Goal: Task Accomplishment & Management: Manage account settings

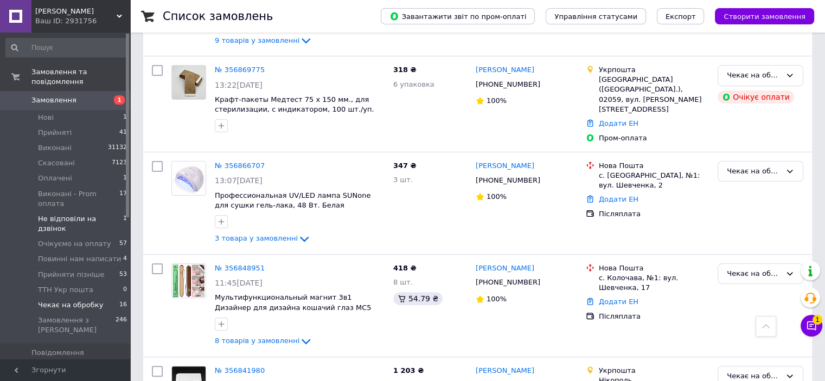
scroll to position [228, 0]
click at [76, 270] on span "Прийняти пізніше" at bounding box center [71, 275] width 66 height 10
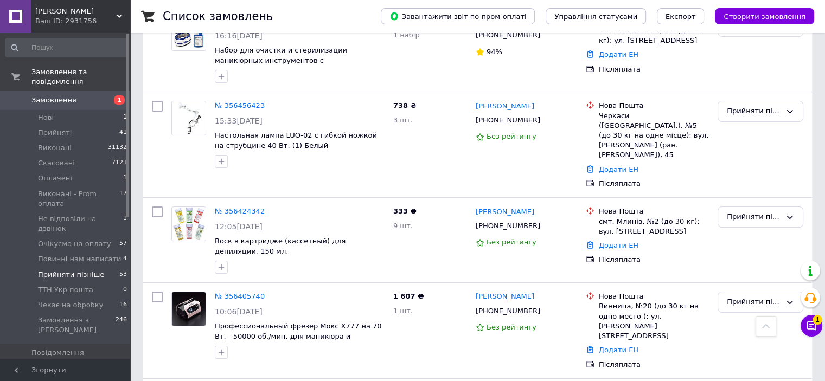
scroll to position [4011, 0]
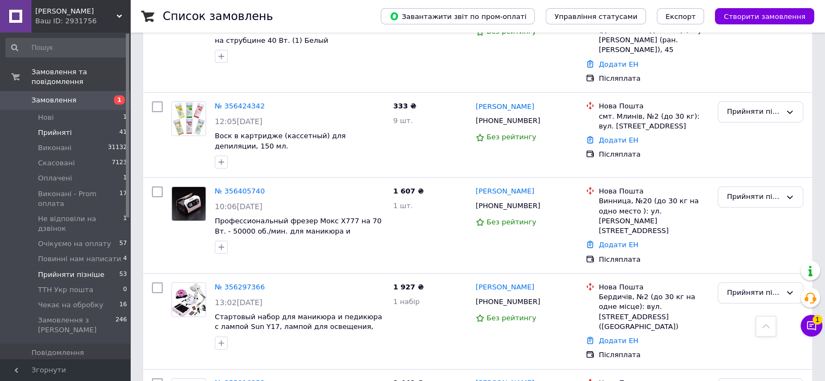
click at [59, 128] on span "Прийняті" at bounding box center [55, 133] width 34 height 10
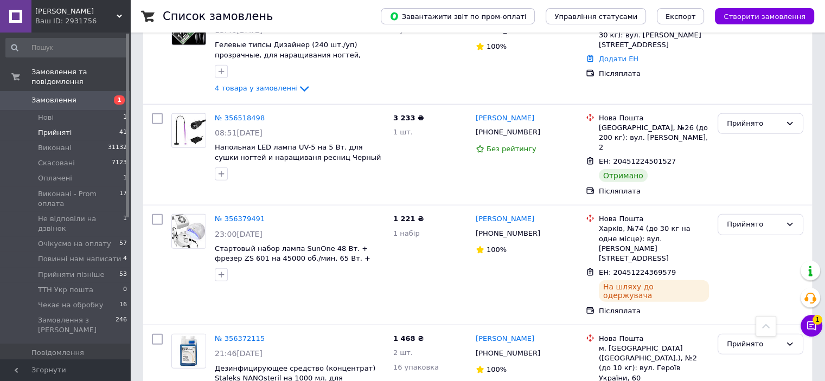
scroll to position [2859, 0]
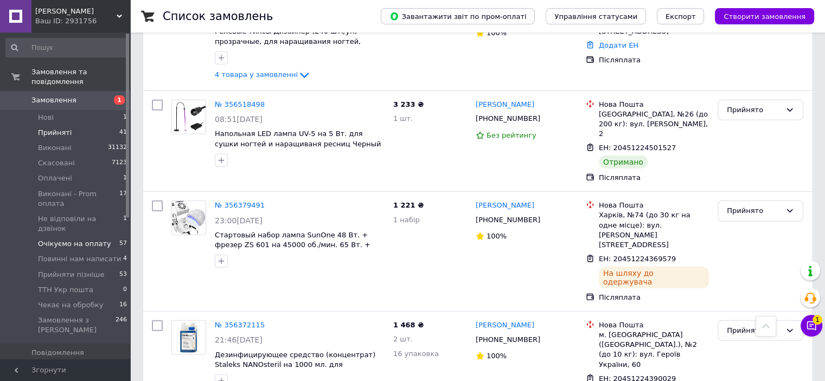
click at [59, 239] on span "Очікуємо на оплату" at bounding box center [74, 244] width 73 height 10
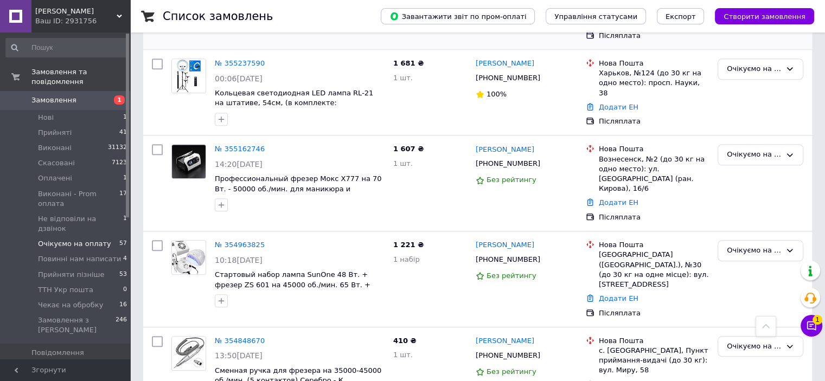
scroll to position [4623, 0]
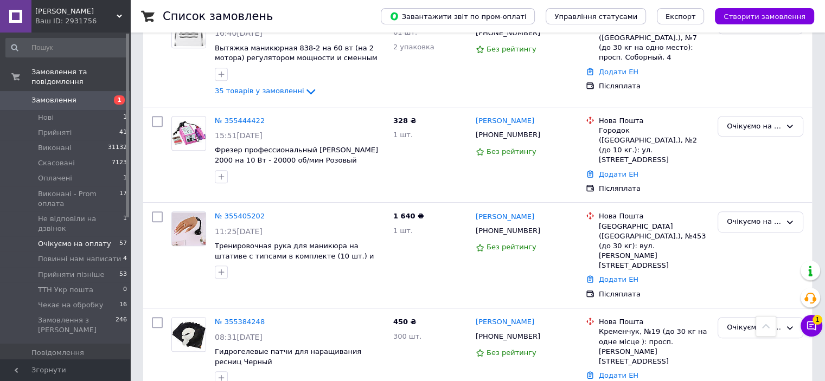
click at [82, 95] on span "Замовлення" at bounding box center [65, 100] width 69 height 10
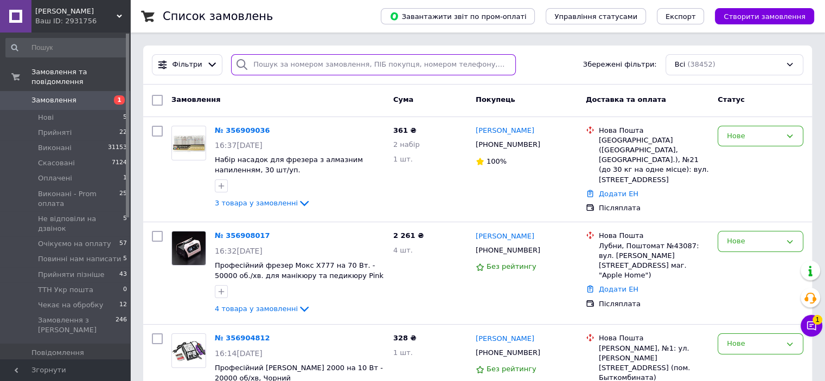
click at [322, 60] on input "search" at bounding box center [373, 64] width 285 height 21
paste input "+380685869080"
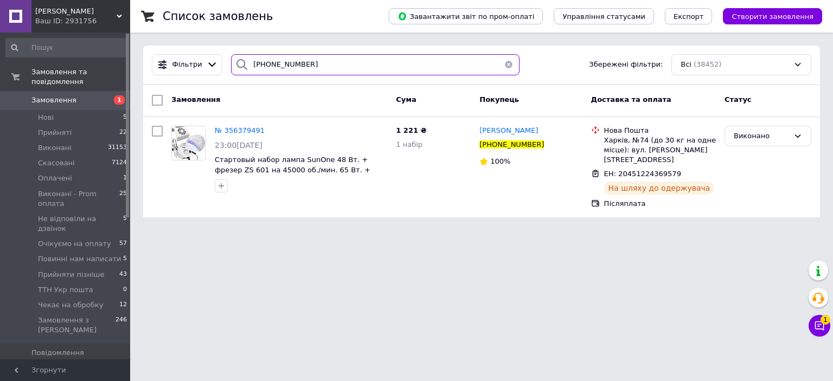
type input "+380685869080"
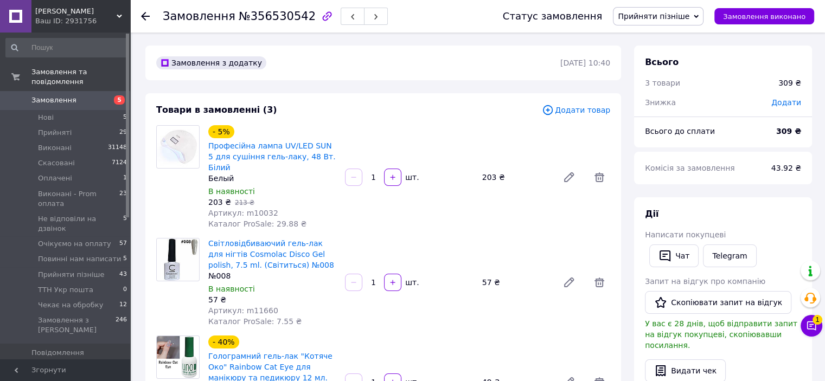
scroll to position [339, 0]
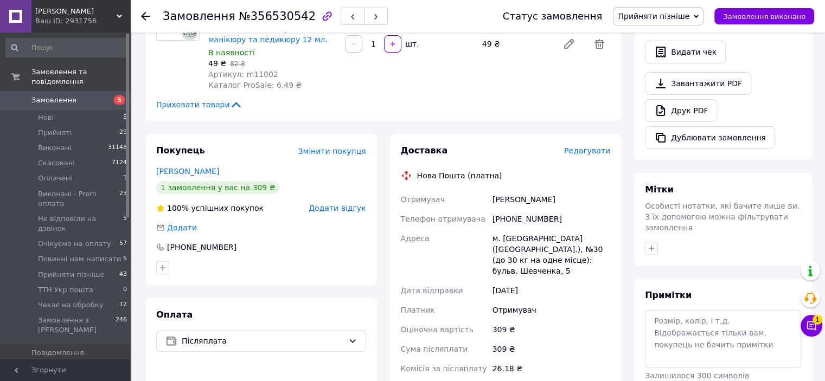
click at [515, 209] on div "[PHONE_NUMBER]" at bounding box center [551, 219] width 122 height 20
click at [515, 209] on div "+380955170752" at bounding box center [551, 219] width 122 height 20
copy div "380955170752"
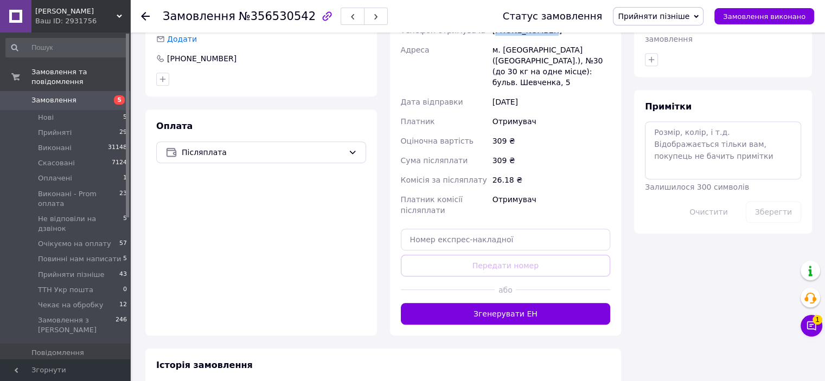
scroll to position [491, 0]
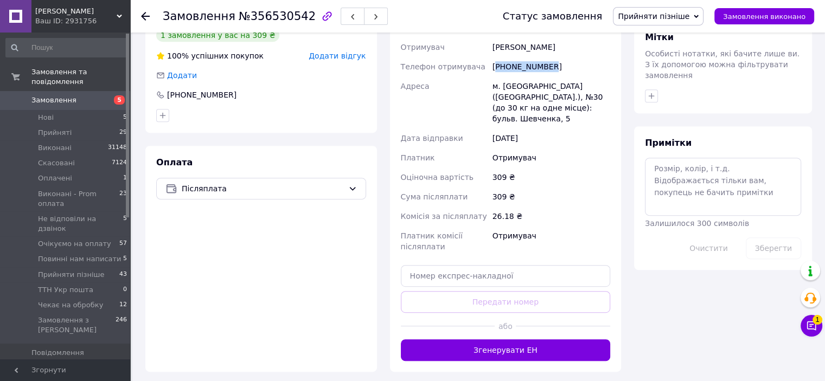
copy div "380955170752"
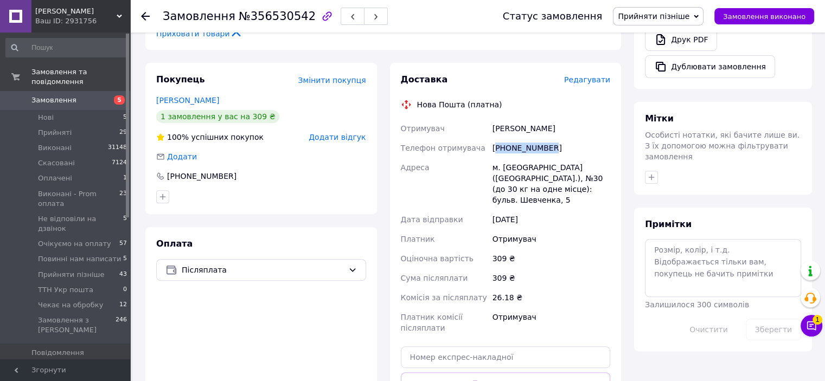
scroll to position [382, 0]
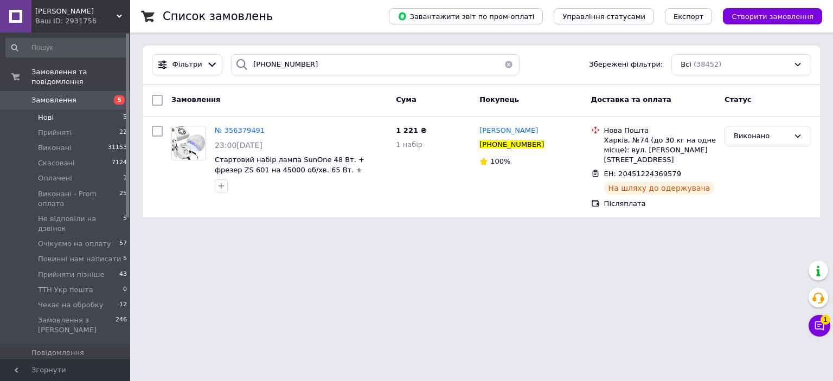
click at [78, 110] on li "Нові 5" at bounding box center [66, 117] width 133 height 15
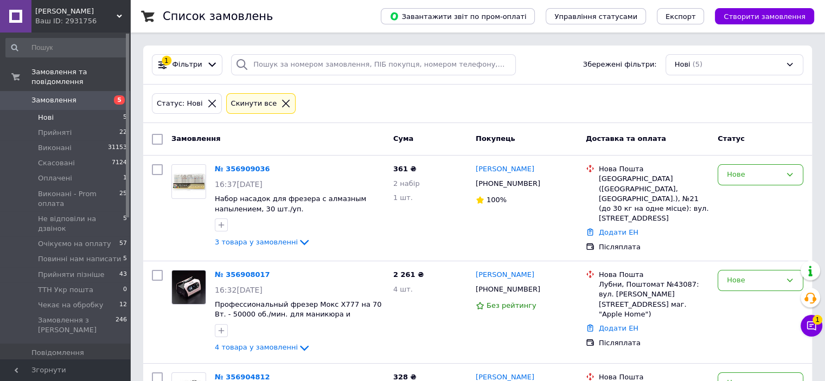
click at [155, 134] on input "checkbox" at bounding box center [157, 139] width 11 height 11
checkbox input "true"
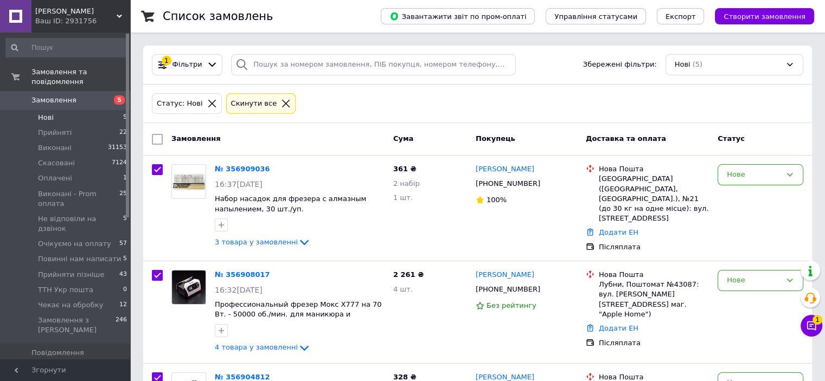
checkbox input "true"
click at [251, 139] on icon at bounding box center [253, 139] width 5 height 5
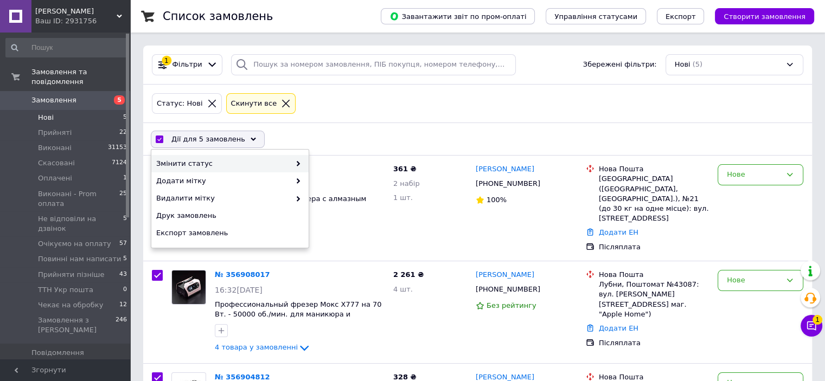
click at [264, 155] on div "Змінити статус" at bounding box center [229, 163] width 157 height 17
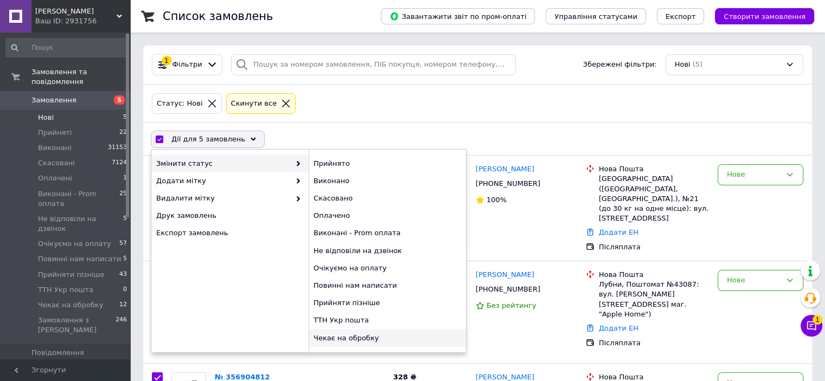
click at [356, 334] on div "Чекає на обробку" at bounding box center [387, 338] width 157 height 17
checkbox input "false"
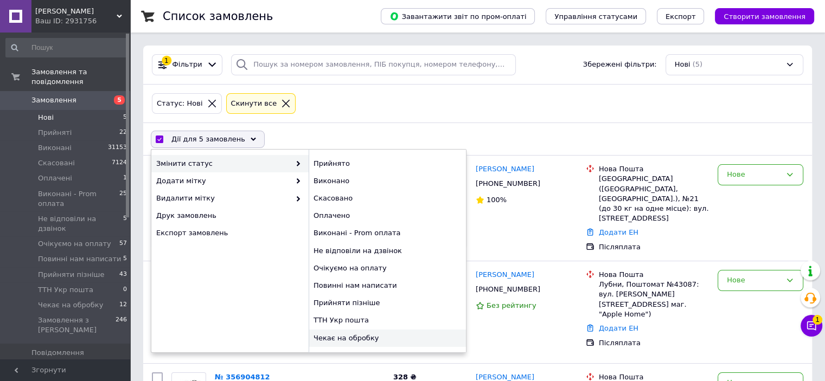
checkbox input "false"
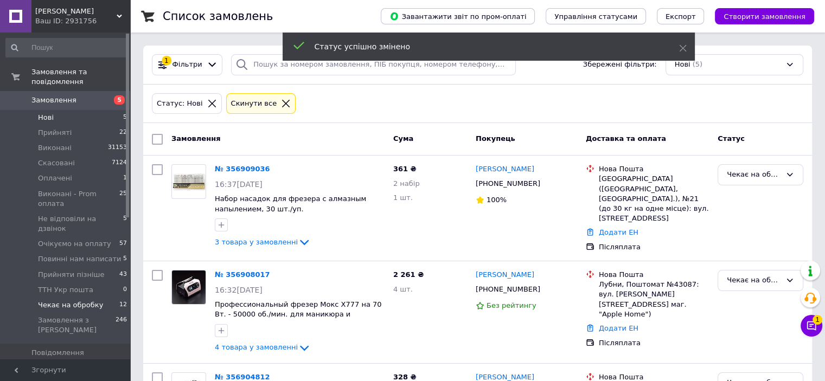
click at [68, 301] on span "Чекає на обробку" at bounding box center [70, 306] width 65 height 10
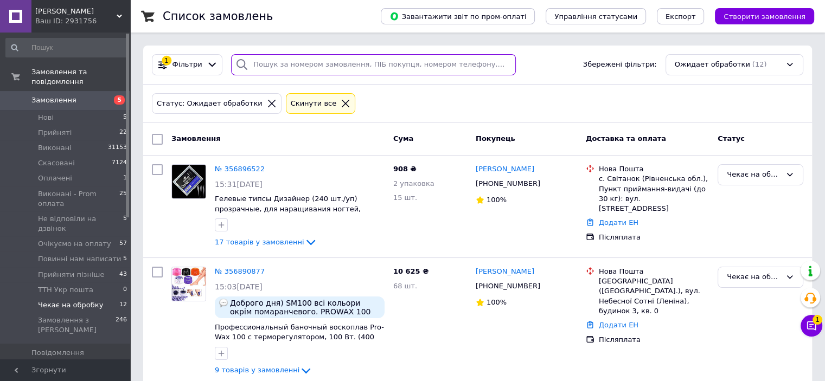
click at [278, 64] on input "search" at bounding box center [373, 64] width 285 height 21
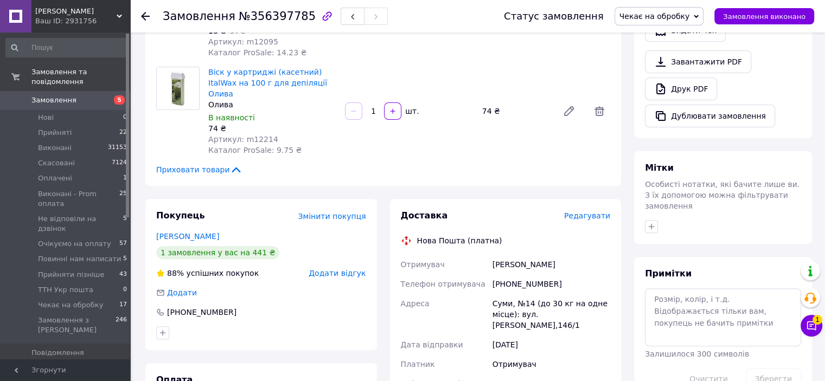
scroll to position [434, 0]
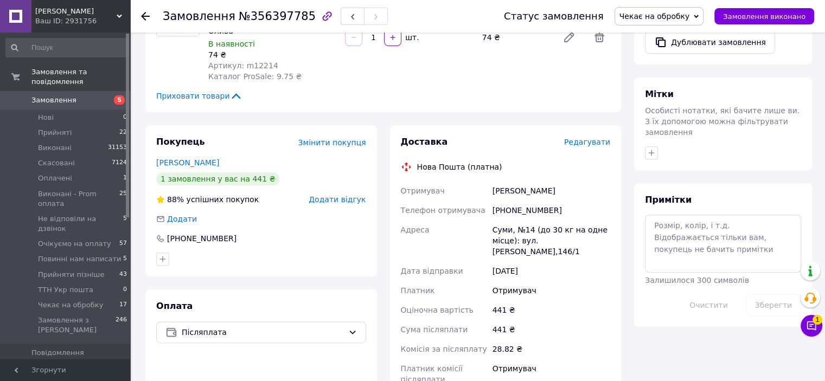
click at [538, 201] on div "[PHONE_NUMBER]" at bounding box center [551, 211] width 122 height 20
copy div "380956121617"
click at [522, 181] on div "[PERSON_NAME]" at bounding box center [551, 191] width 122 height 20
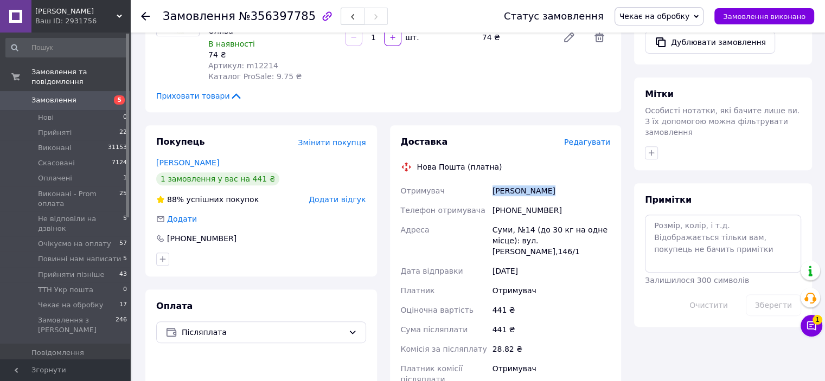
click at [522, 181] on div "Ворошилова Наталія" at bounding box center [551, 191] width 122 height 20
click at [686, 17] on span "Чекає на обробку" at bounding box center [655, 16] width 71 height 9
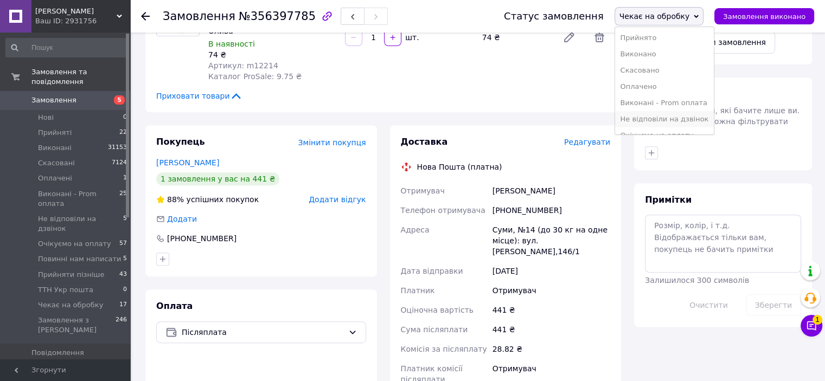
click at [677, 117] on li "Не відповіли на дзвінок" at bounding box center [664, 119] width 99 height 16
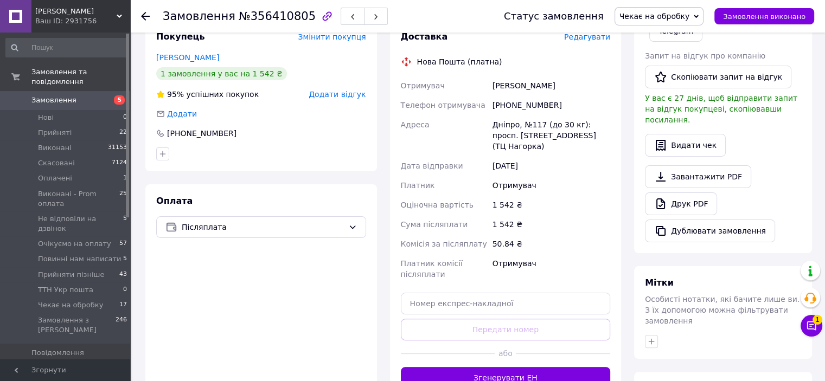
scroll to position [217, 0]
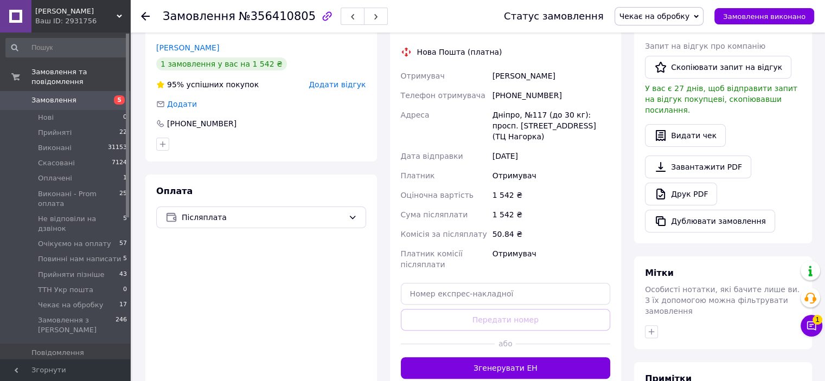
click at [513, 86] on div "[PHONE_NUMBER]" at bounding box center [551, 96] width 122 height 20
copy div "380675119000"
click at [666, 12] on span "Чекає на обробку" at bounding box center [655, 16] width 71 height 9
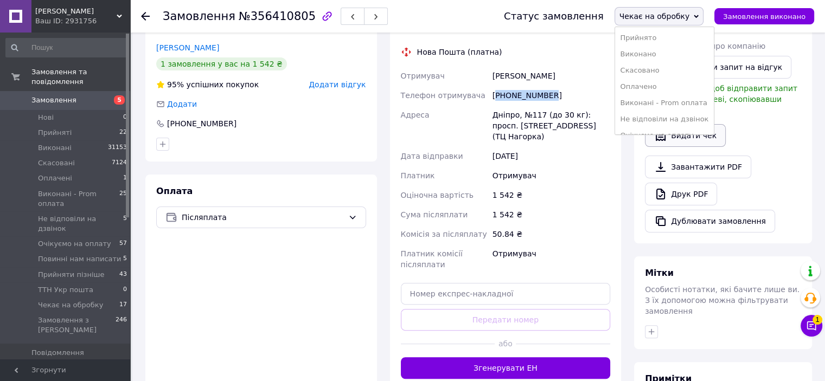
click at [658, 112] on li "Не відповіли на дзвінок" at bounding box center [664, 119] width 99 height 16
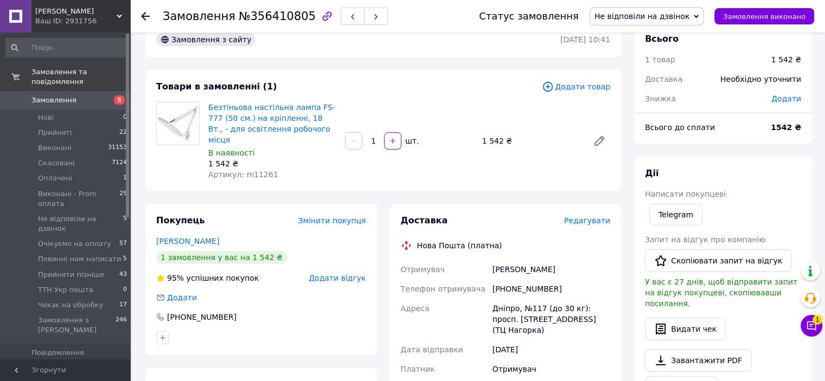
scroll to position [0, 0]
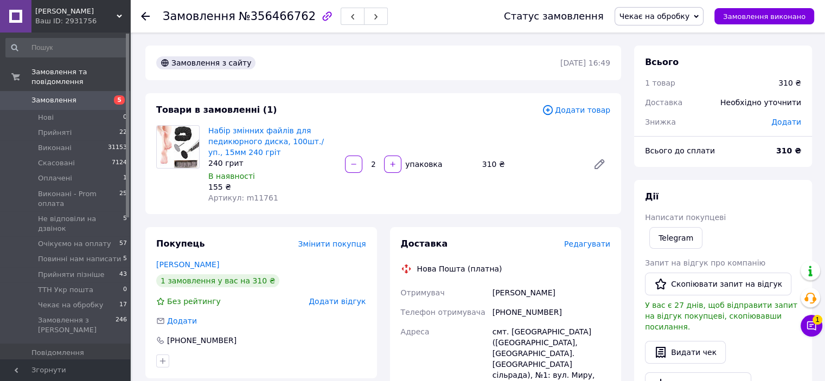
click at [506, 309] on div "[PHONE_NUMBER]" at bounding box center [551, 313] width 122 height 20
copy div "380685637943"
click at [650, 21] on span "Чекає на обробку" at bounding box center [655, 16] width 71 height 9
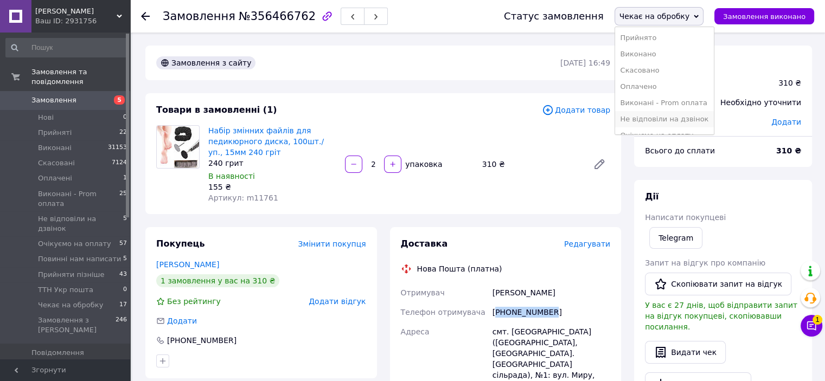
scroll to position [61, 0]
click at [651, 58] on li "Не відповіли на дзвінок" at bounding box center [664, 58] width 99 height 16
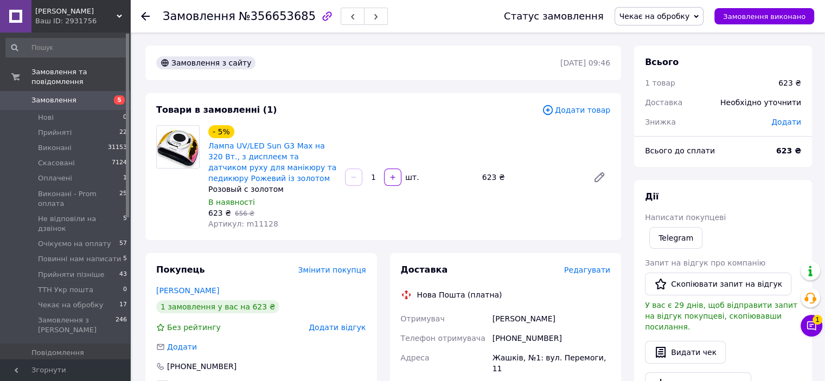
click at [521, 337] on div "[PHONE_NUMBER]" at bounding box center [551, 339] width 122 height 20
copy div "380980096187"
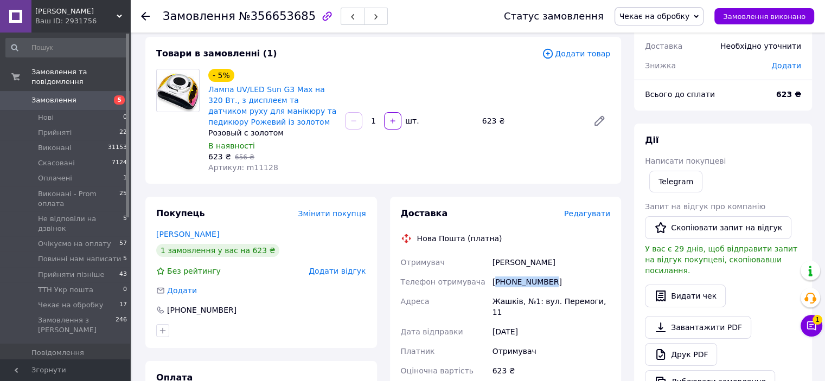
scroll to position [109, 0]
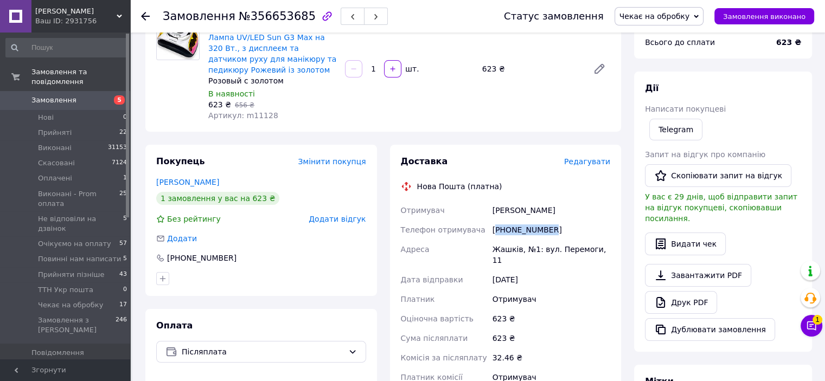
copy div "380980096187"
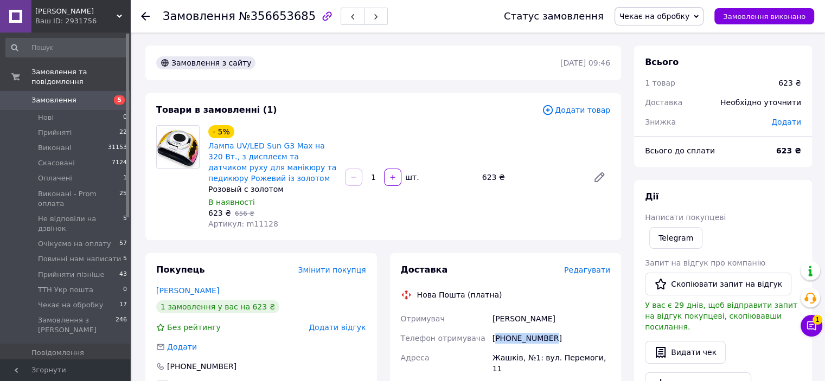
click at [658, 15] on span "Чекає на обробку" at bounding box center [655, 16] width 71 height 9
click at [684, 116] on li "Не відповіли на дзвінок" at bounding box center [664, 119] width 99 height 16
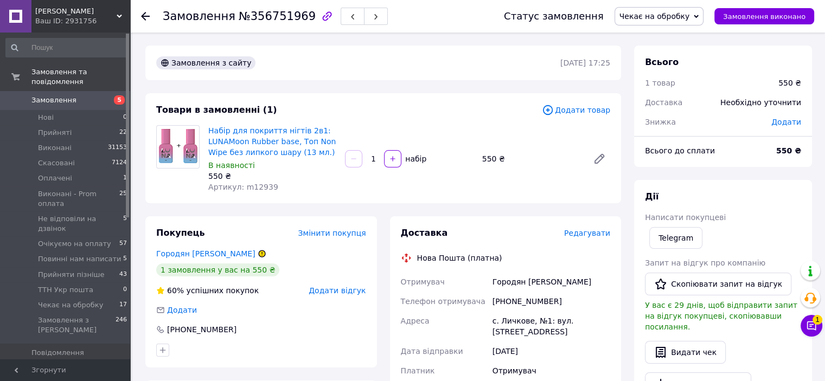
click at [527, 300] on div "[PHONE_NUMBER]" at bounding box center [551, 302] width 122 height 20
click at [527, 300] on div "+380686397177" at bounding box center [551, 302] width 122 height 20
copy div "380686397177"
click at [681, 9] on span "Чекає на обробку" at bounding box center [660, 16] width 90 height 18
click at [684, 120] on li "Не відповіли на дзвінок" at bounding box center [664, 119] width 99 height 16
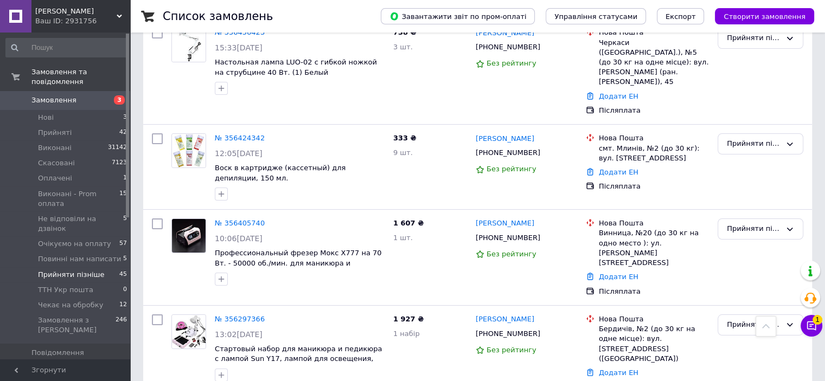
scroll to position [3979, 0]
drag, startPoint x: 42, startPoint y: 84, endPoint x: 246, endPoint y: 111, distance: 205.7
click at [43, 91] on link "Замовлення 3" at bounding box center [66, 100] width 133 height 18
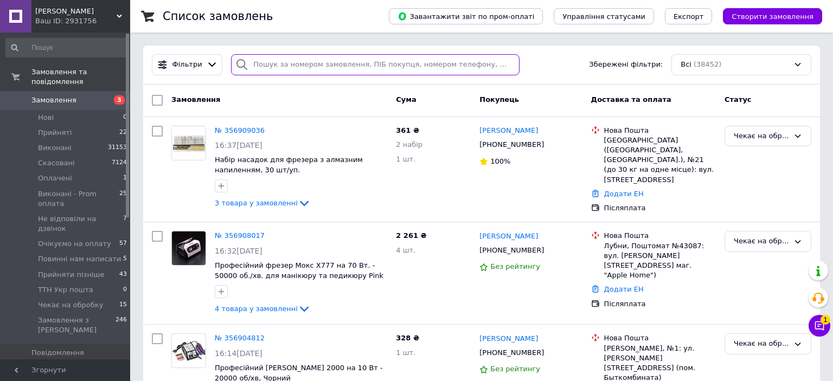
click at [291, 65] on input "search" at bounding box center [375, 64] width 289 height 21
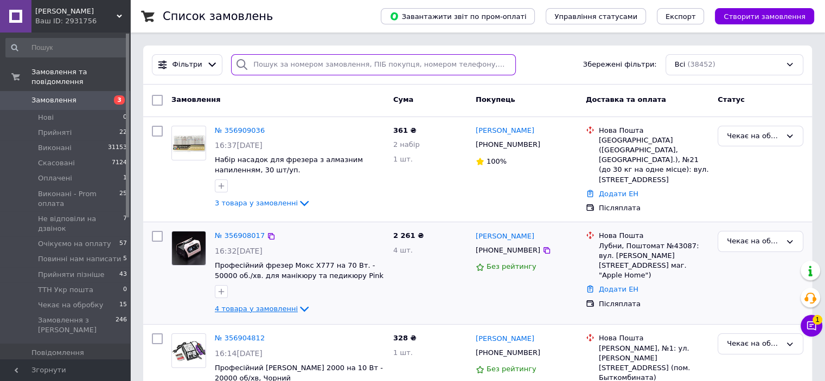
paste input "0980324274"
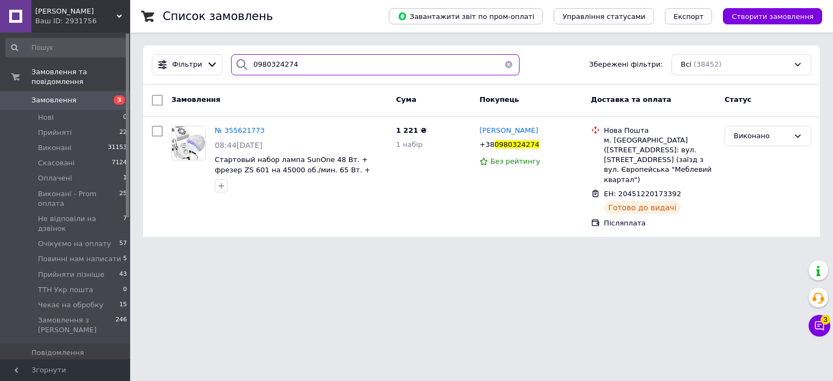
click at [267, 61] on input "0980324274" at bounding box center [375, 64] width 289 height 21
paste input "67447766"
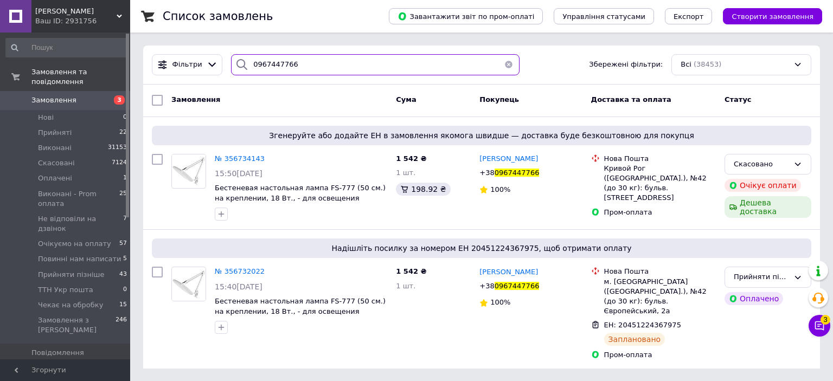
click at [284, 67] on input "0967447766" at bounding box center [375, 64] width 289 height 21
paste input "380983720604"
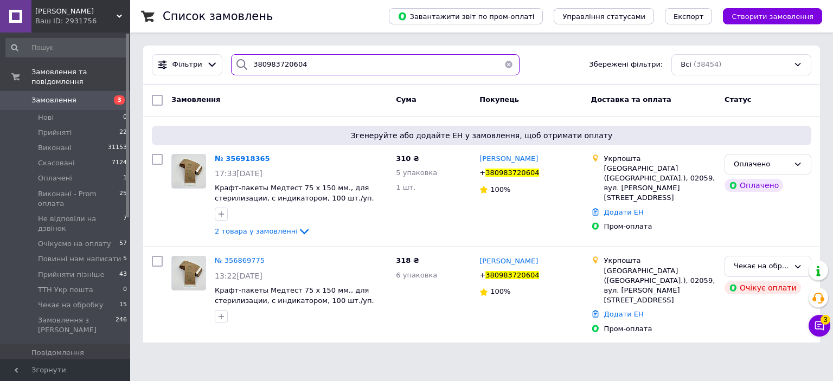
click at [269, 63] on input "380983720604" at bounding box center [375, 64] width 289 height 21
paste input "веремійчик"
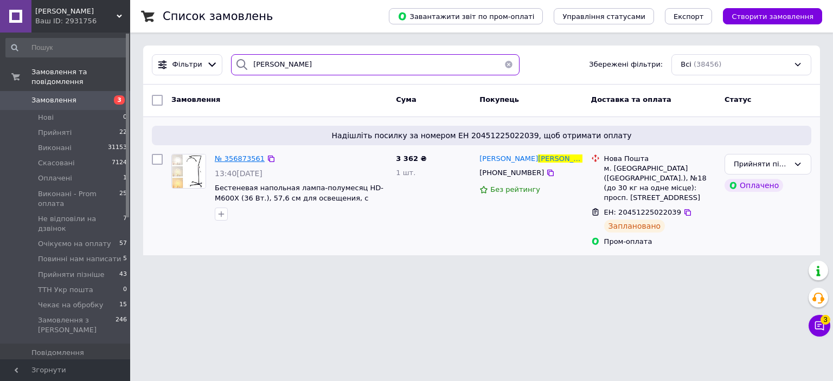
type input "веремійчик"
click at [345, 54] on input "веремійчик" at bounding box center [375, 64] width 289 height 21
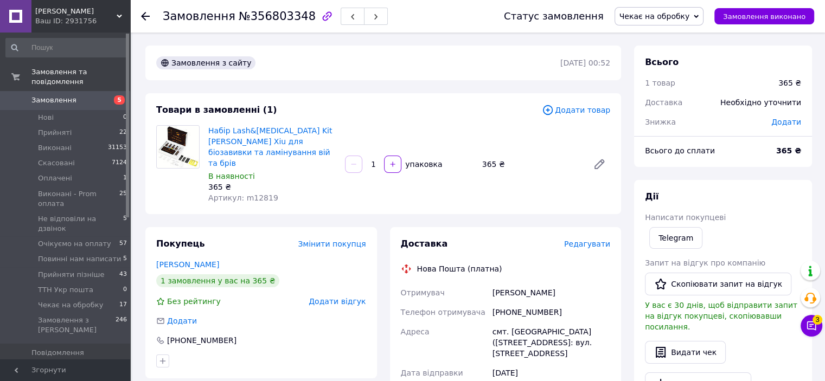
click at [514, 303] on div "+380665966926" at bounding box center [551, 313] width 122 height 20
copy div "380665966926"
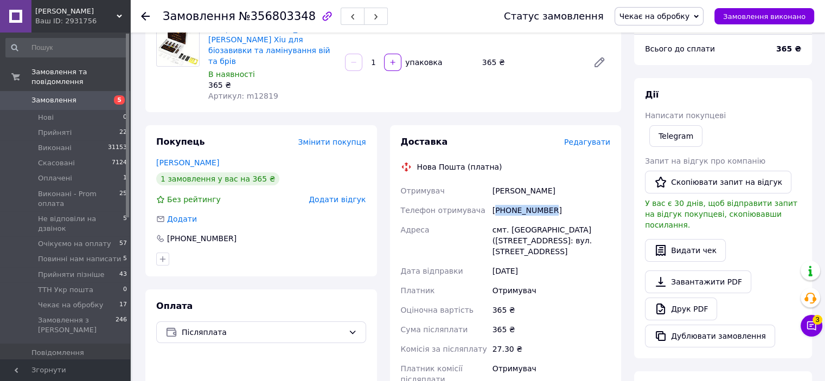
scroll to position [109, 0]
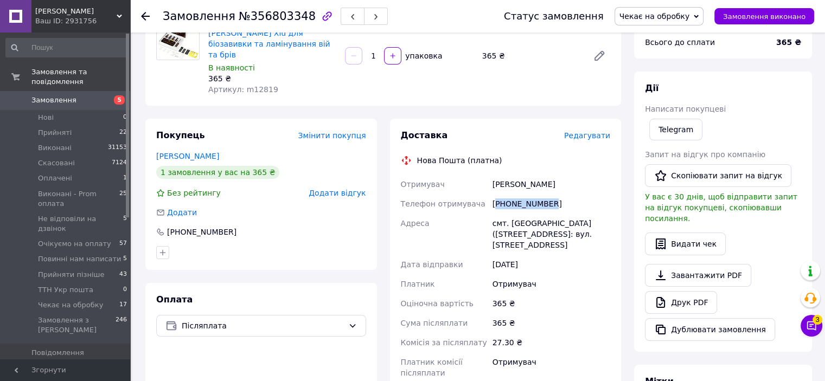
copy div "380665966926"
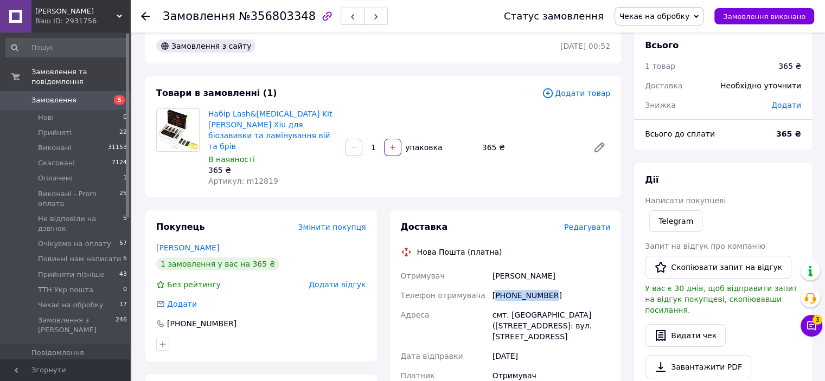
scroll to position [0, 0]
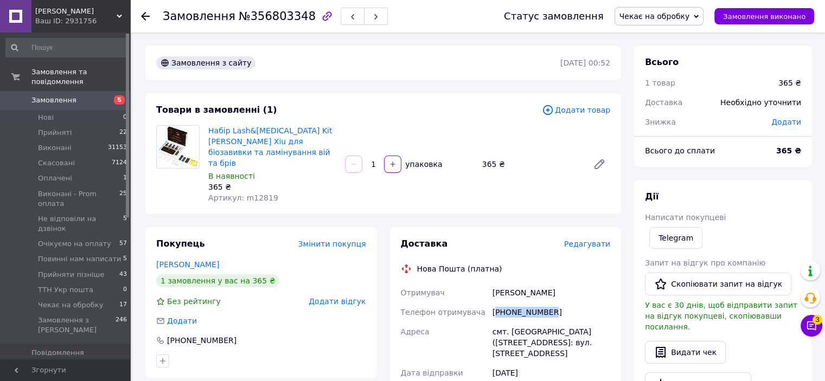
click at [664, 20] on span "Чекає на обробку" at bounding box center [655, 16] width 71 height 9
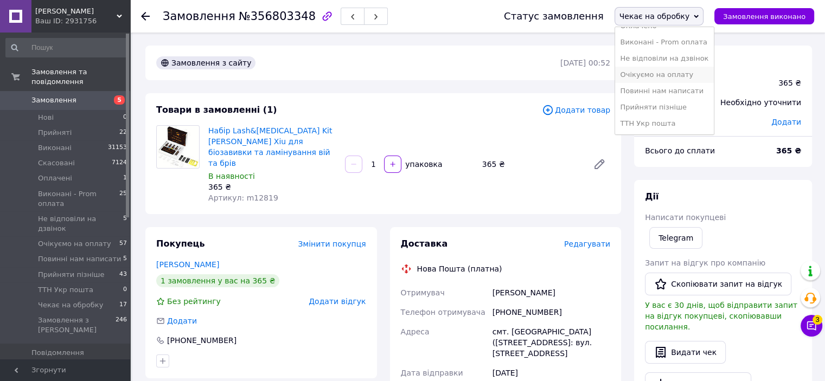
click at [651, 71] on li "Очікуємо на оплату" at bounding box center [664, 75] width 99 height 16
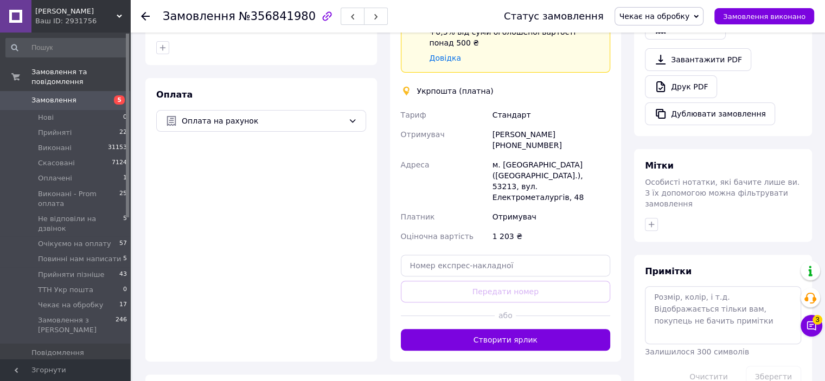
scroll to position [326, 0]
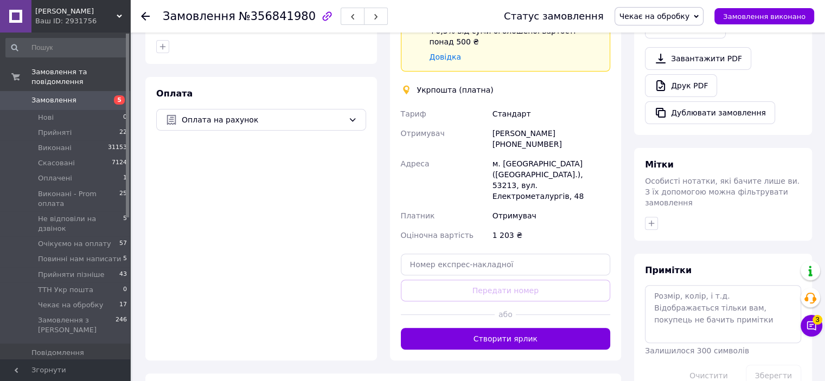
click at [576, 124] on div "Диана Городник +380955950543" at bounding box center [551, 139] width 122 height 30
copy div "380955950543"
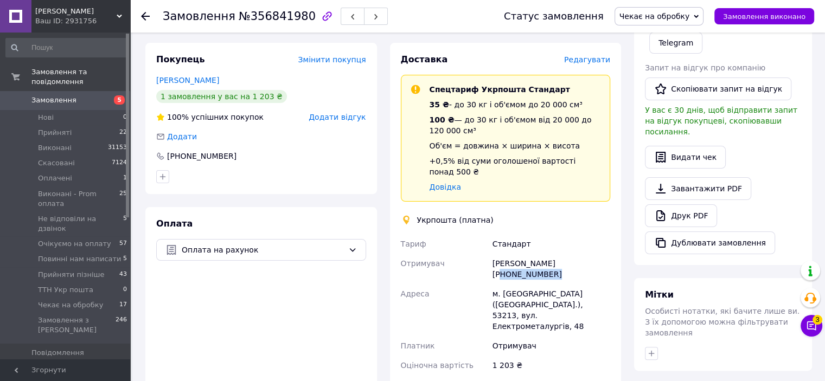
scroll to position [217, 0]
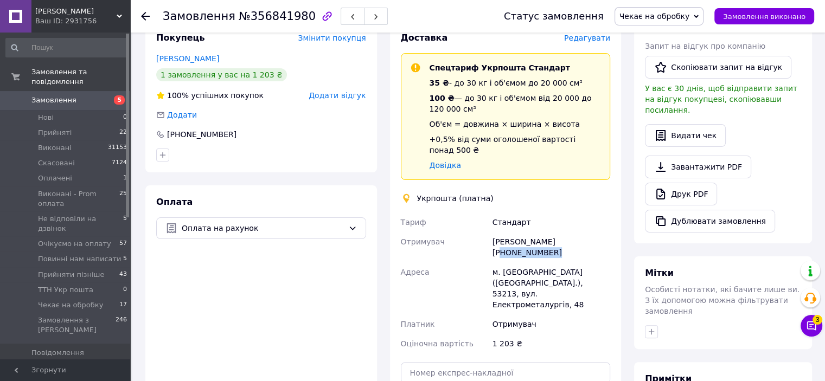
click at [668, 21] on span "Чекає на обробку" at bounding box center [655, 16] width 71 height 9
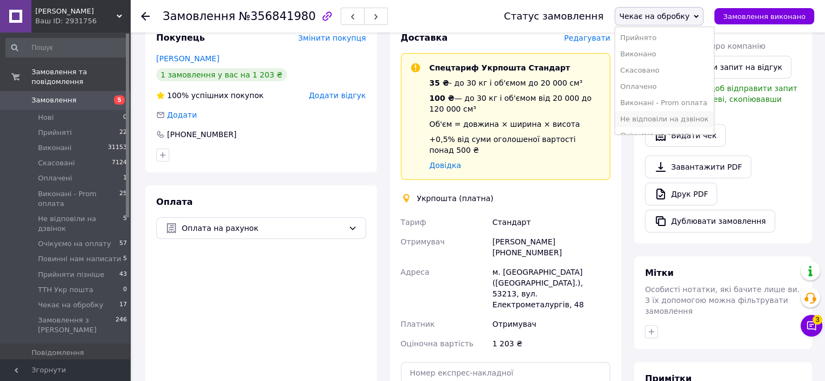
click at [666, 114] on li "Не відповіли на дзвінок" at bounding box center [664, 119] width 99 height 16
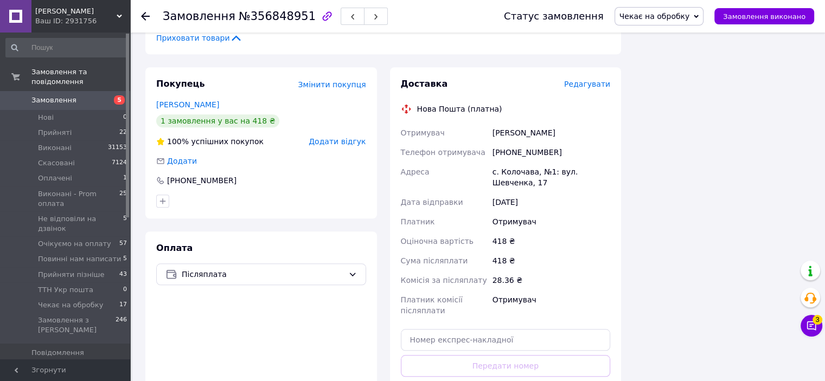
scroll to position [868, 0]
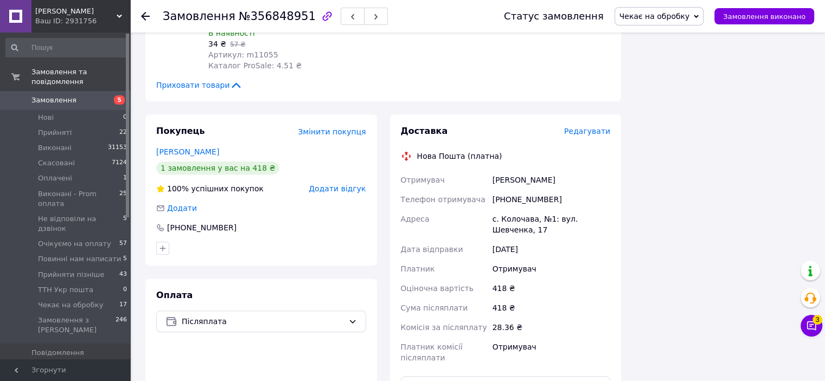
click at [530, 193] on div "[PHONE_NUMBER]" at bounding box center [551, 200] width 122 height 20
copy div "380978375271"
click at [659, 23] on span "Чекає на обробку" at bounding box center [660, 16] width 90 height 18
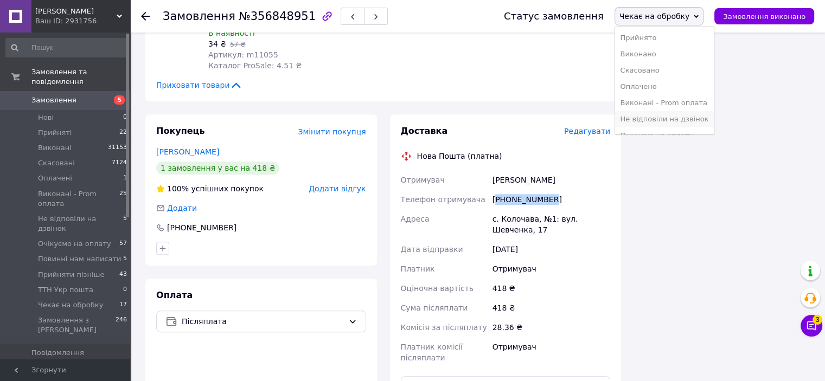
click at [664, 121] on li "Не відповіли на дзвінок" at bounding box center [664, 119] width 99 height 16
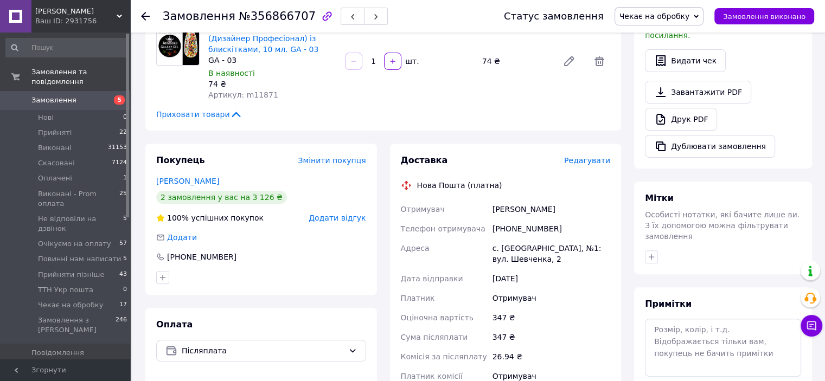
scroll to position [326, 0]
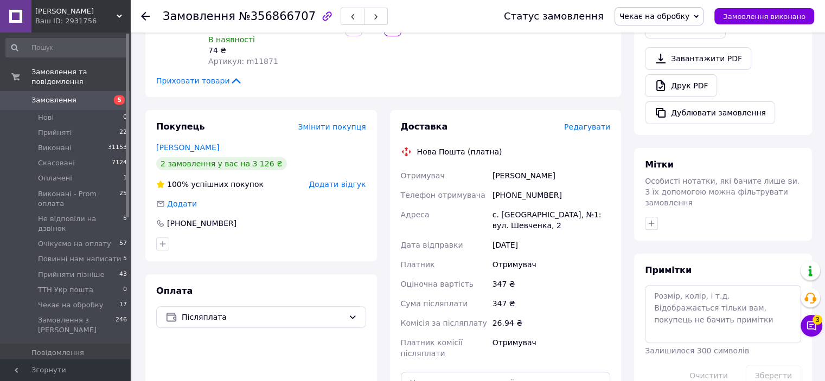
click at [537, 186] on div "+380506327821" at bounding box center [551, 196] width 122 height 20
copy div "380506327821"
click at [683, 21] on span "Чекає на обробку" at bounding box center [655, 16] width 71 height 9
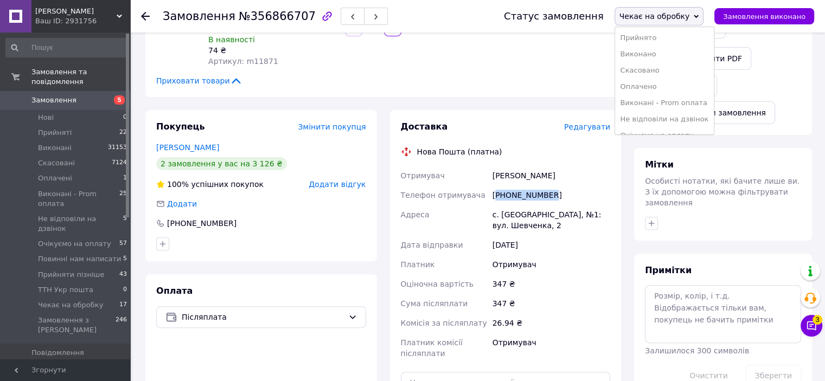
click at [665, 118] on li "Не відповіли на дзвінок" at bounding box center [664, 119] width 99 height 16
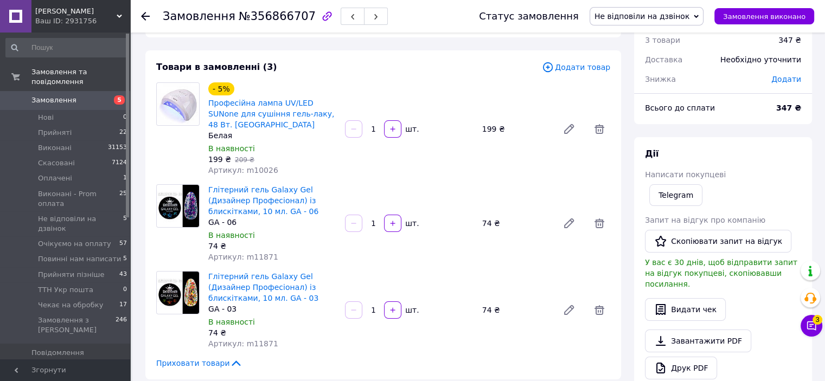
scroll to position [0, 0]
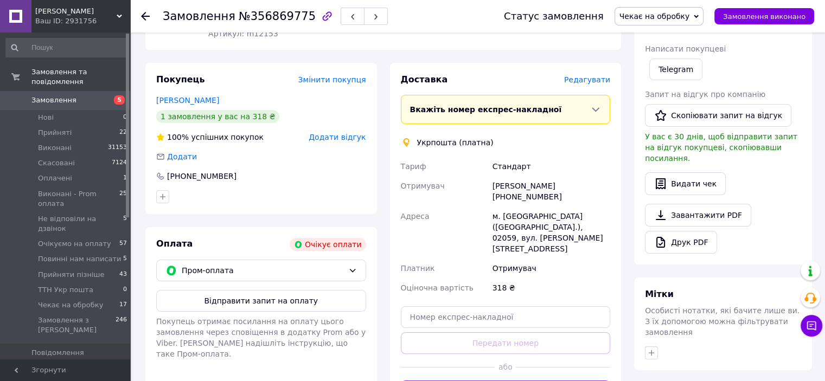
scroll to position [217, 0]
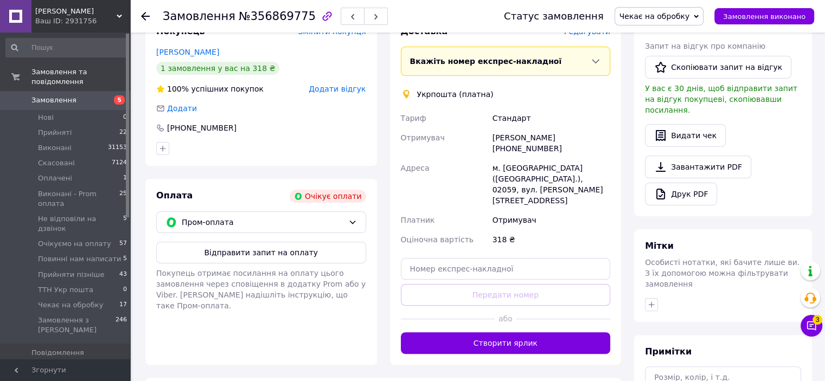
click at [537, 149] on div "[PERSON_NAME] [PHONE_NUMBER]" at bounding box center [551, 143] width 122 height 30
copy div "380983720604"
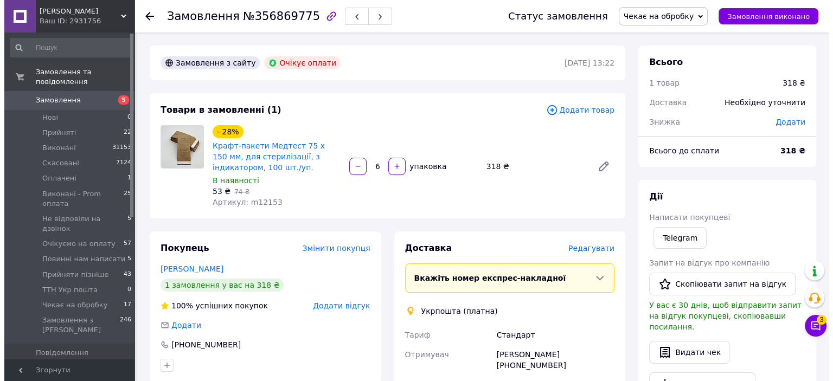
scroll to position [109, 0]
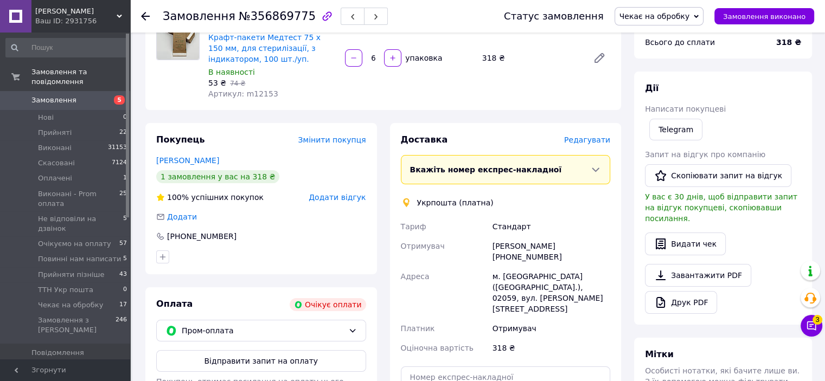
copy div "380983720604"
click at [659, 15] on span "Чекає на обробку" at bounding box center [655, 16] width 71 height 9
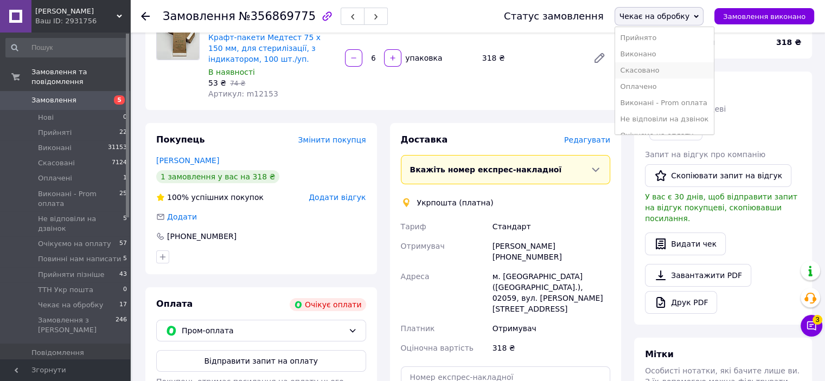
click at [666, 68] on li "Скасовано" at bounding box center [664, 70] width 99 height 16
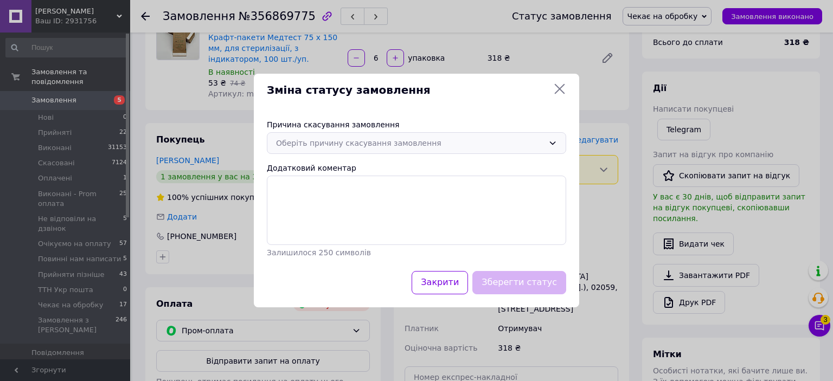
click at [431, 141] on div "Оберіть причину скасування замовлення" at bounding box center [410, 143] width 268 height 12
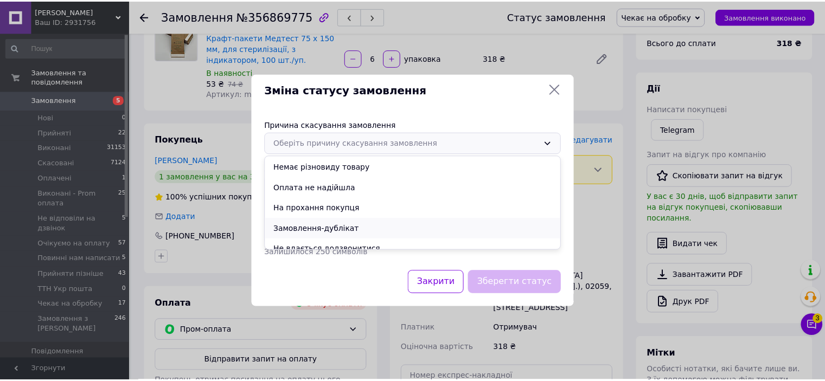
scroll to position [50, 0]
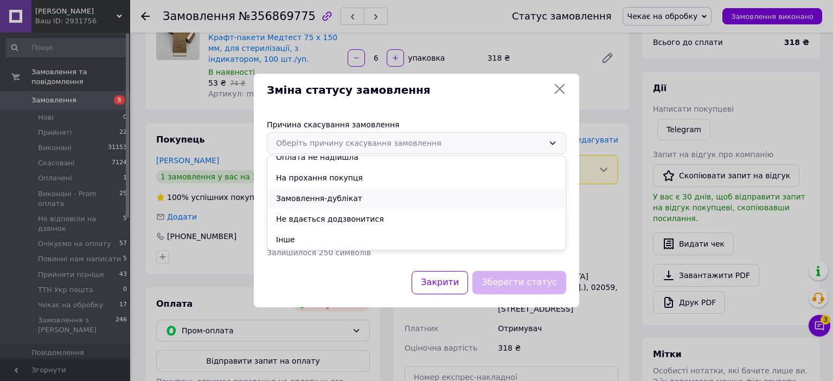
click at [295, 195] on li "Замовлення-дублікат" at bounding box center [416, 198] width 298 height 21
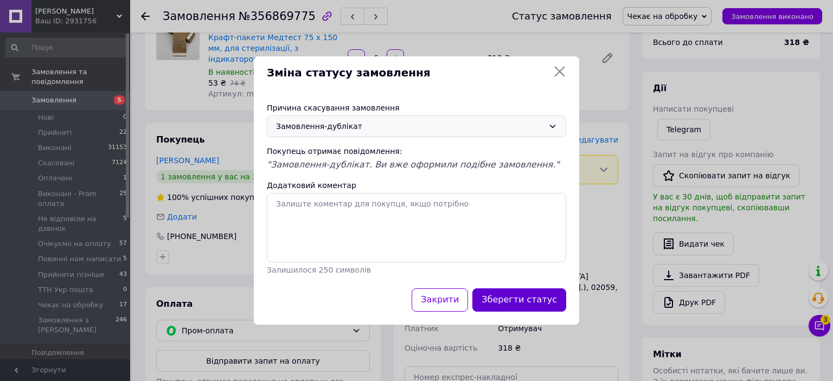
click at [530, 303] on button "Зберегти статус" at bounding box center [520, 300] width 94 height 23
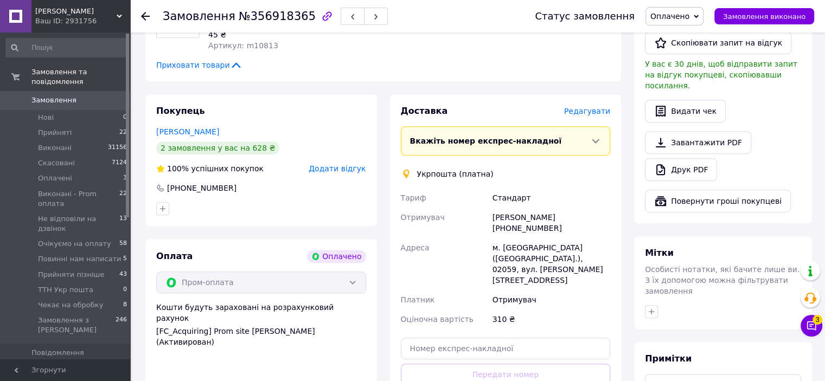
scroll to position [543, 0]
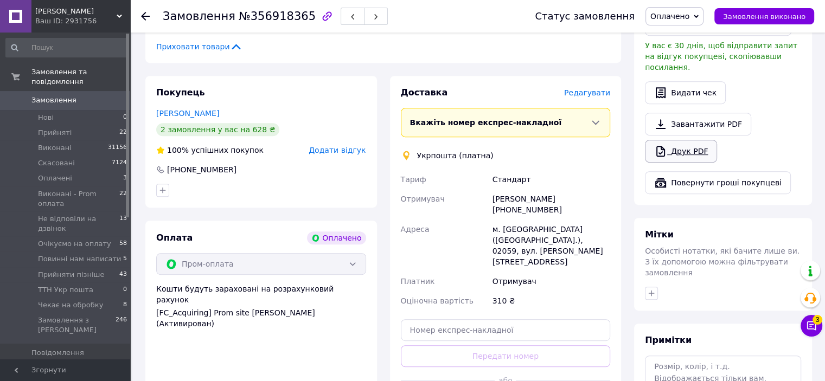
click at [699, 140] on link "Друк PDF" at bounding box center [681, 151] width 72 height 23
click at [687, 113] on link "Завантажити PDF" at bounding box center [698, 124] width 106 height 23
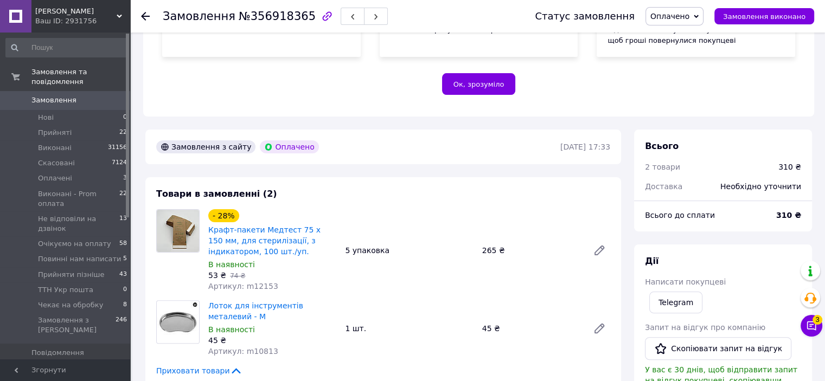
scroll to position [217, 0]
click at [673, 20] on span "Оплачено" at bounding box center [669, 16] width 39 height 9
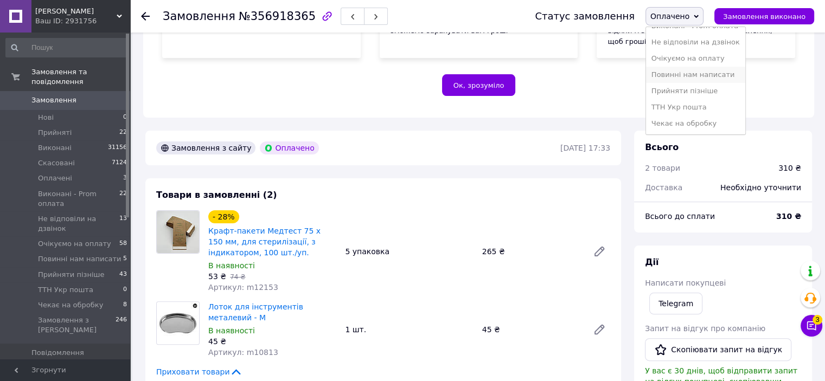
scroll to position [0, 0]
click at [684, 37] on li "Прийнято" at bounding box center [695, 38] width 99 height 16
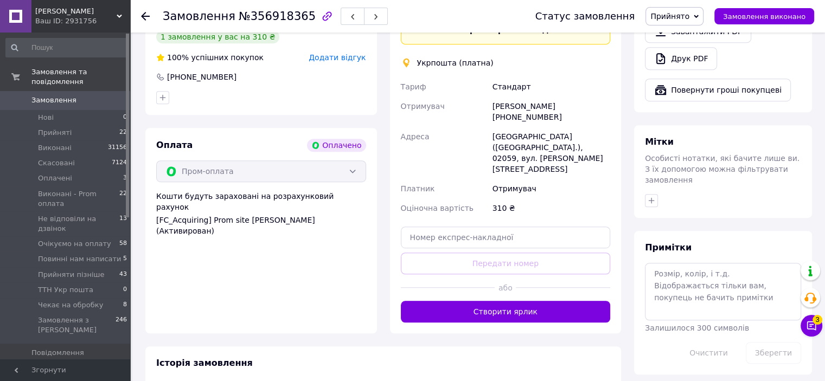
scroll to position [736, 0]
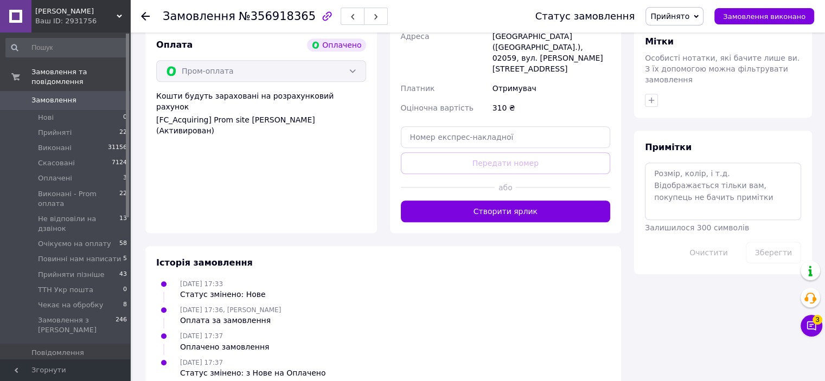
click at [532, 201] on button "Створити ярлик" at bounding box center [506, 212] width 210 height 22
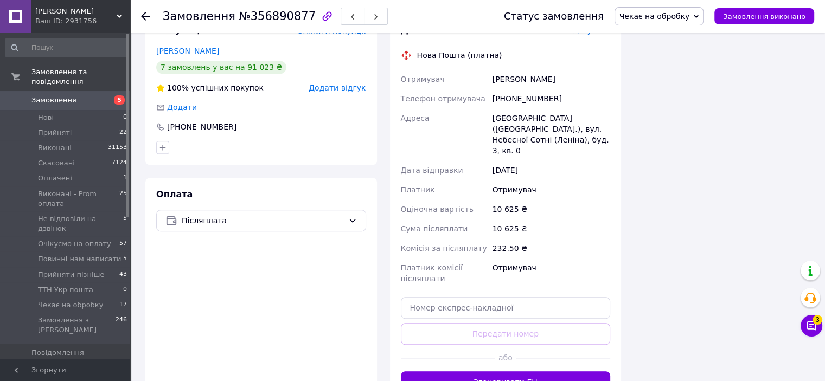
scroll to position [1062, 0]
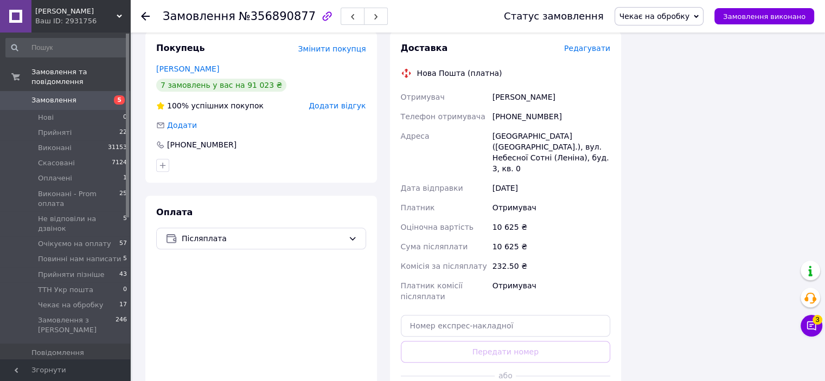
click at [528, 107] on div "[PHONE_NUMBER]" at bounding box center [551, 117] width 122 height 20
copy div "380660449930"
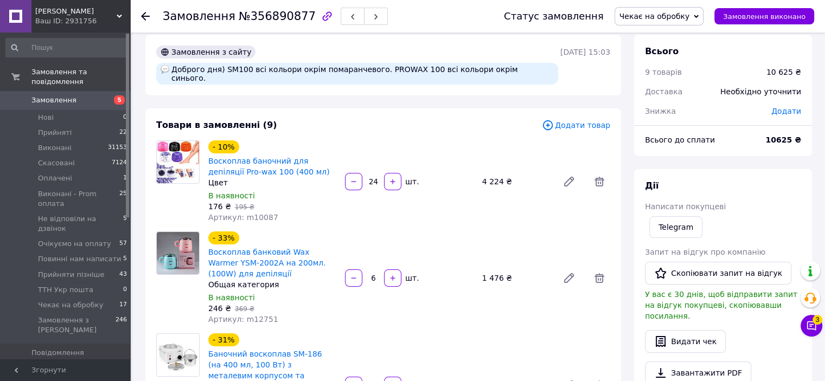
scroll to position [0, 0]
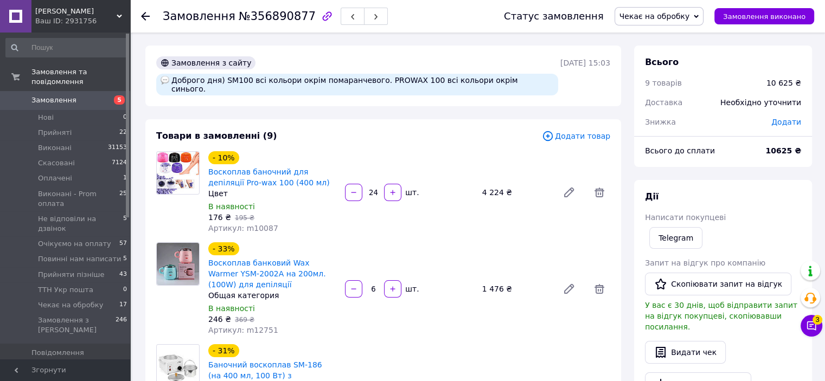
click at [599, 186] on icon at bounding box center [599, 192] width 13 height 13
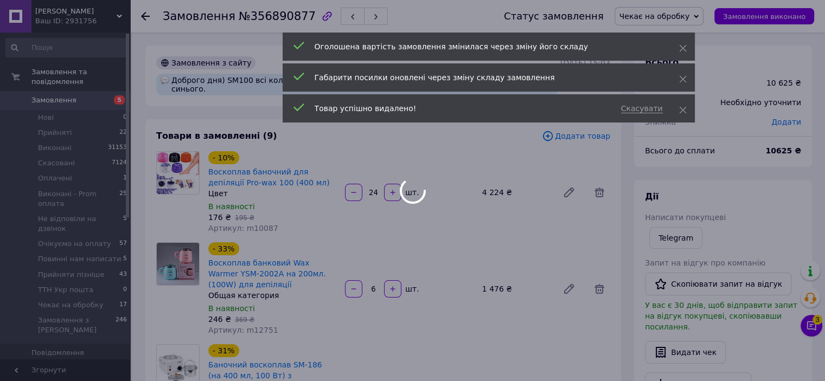
type input "6"
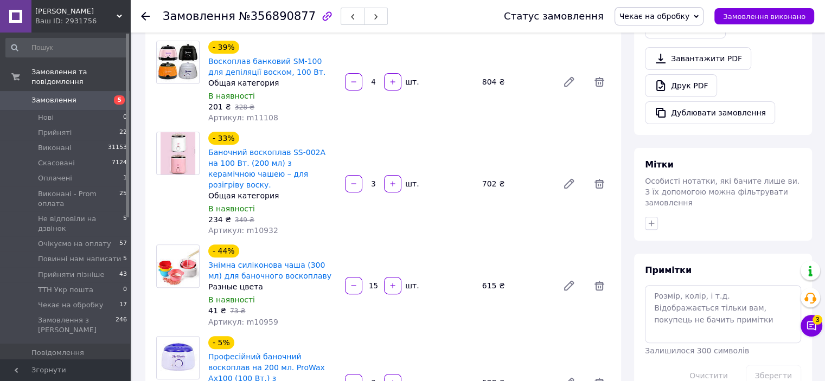
scroll to position [543, 0]
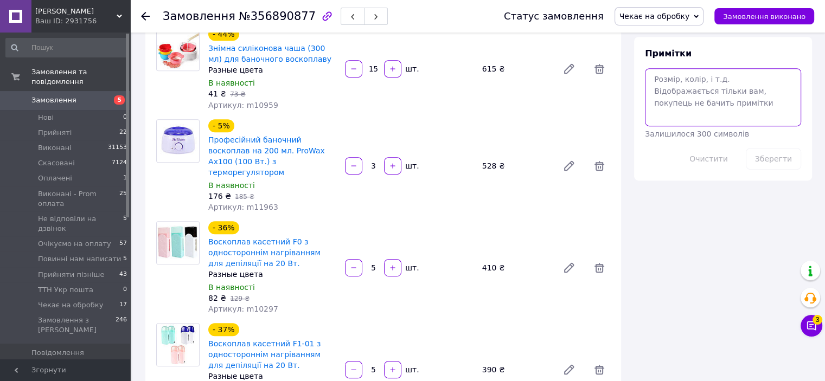
click at [668, 68] on textarea at bounding box center [723, 97] width 156 height 58
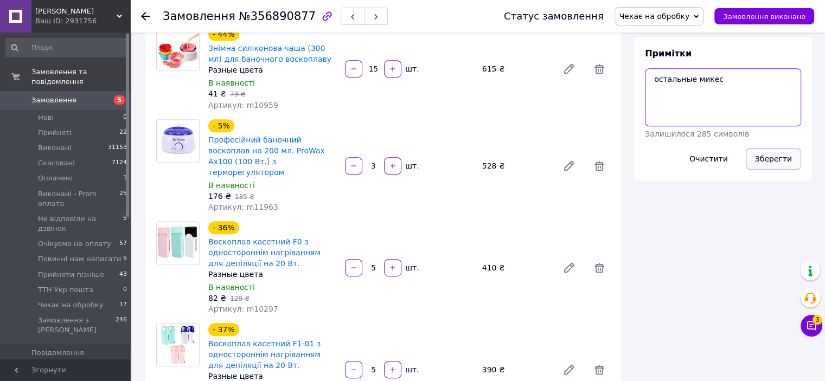
type textarea "остальные микес"
click at [769, 148] on button "Зберегти" at bounding box center [773, 159] width 55 height 22
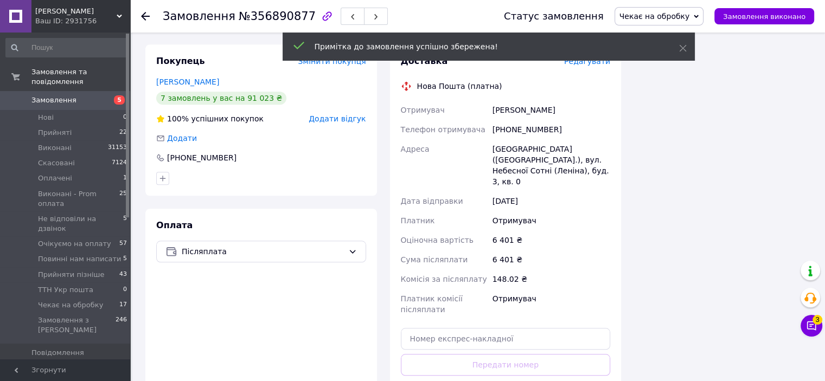
scroll to position [977, 0]
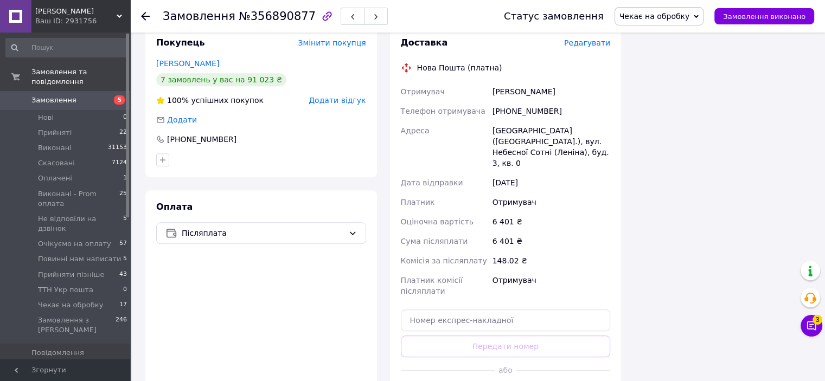
click at [527, 101] on div "+380660449930" at bounding box center [551, 111] width 122 height 20
copy div "380660449930"
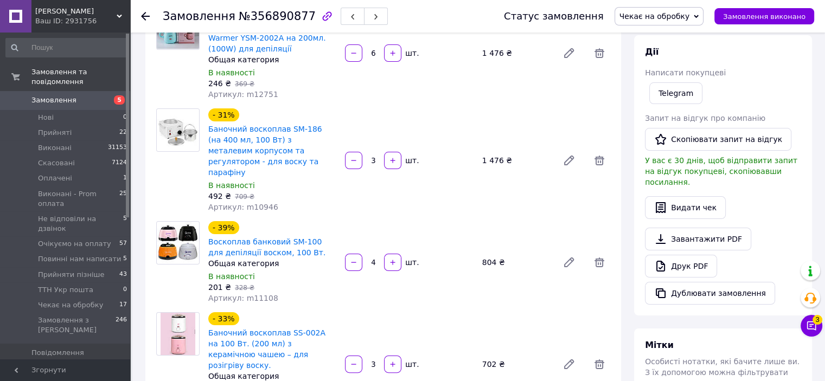
scroll to position [0, 0]
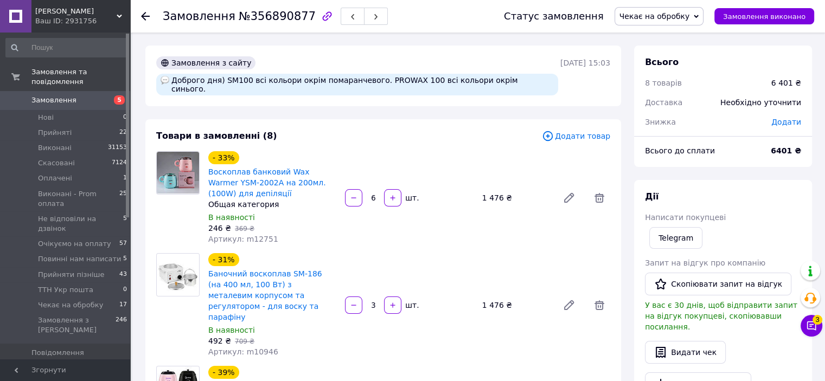
click at [668, 15] on span "Чекає на обробку" at bounding box center [655, 16] width 71 height 9
click at [646, 69] on li "Очікуємо на оплату" at bounding box center [664, 75] width 99 height 16
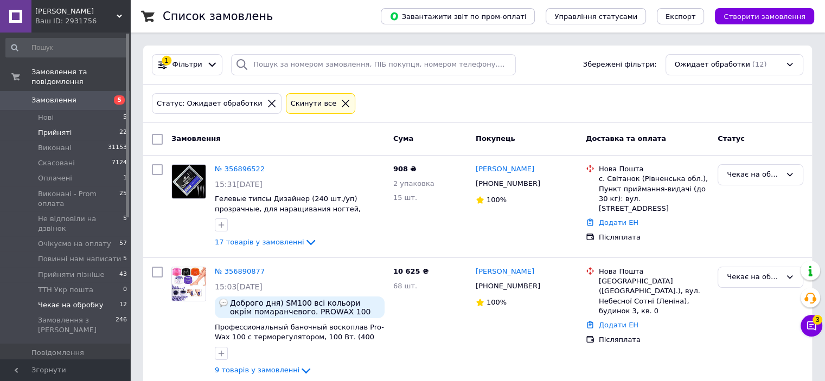
click at [53, 128] on span "Прийняті" at bounding box center [55, 133] width 34 height 10
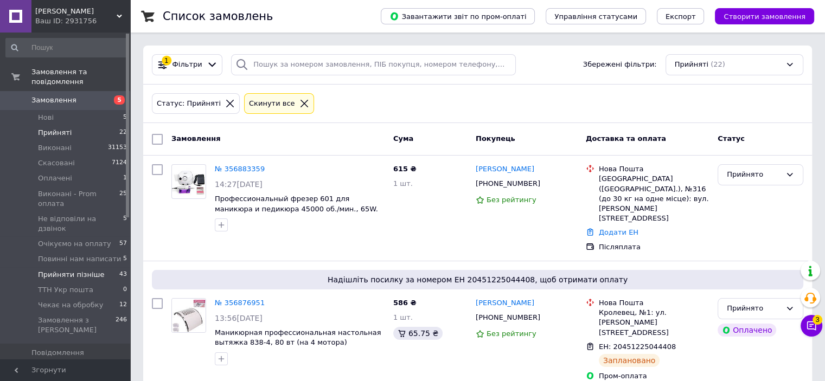
click at [68, 270] on span "Прийняти пізніше" at bounding box center [71, 275] width 66 height 10
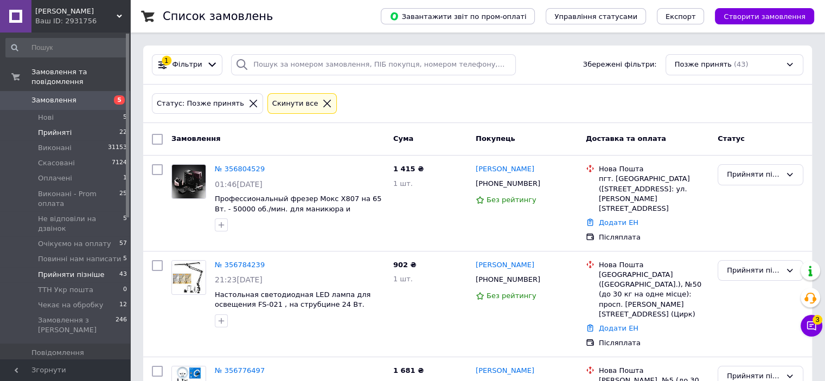
click at [75, 125] on li "Прийняті 22" at bounding box center [66, 132] width 133 height 15
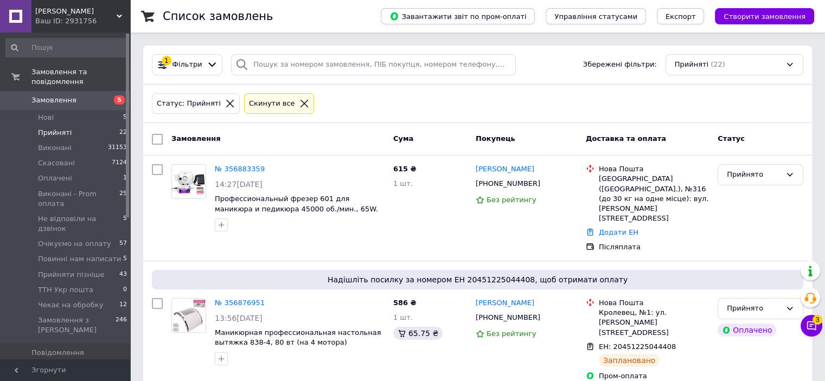
click at [155, 140] on input "checkbox" at bounding box center [157, 139] width 11 height 11
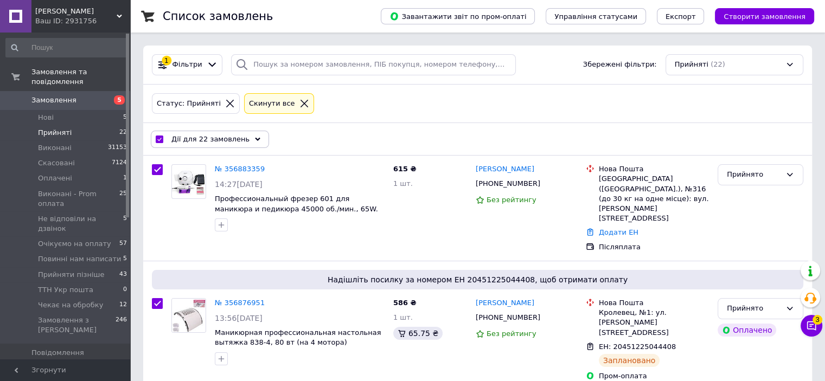
checkbox input "true"
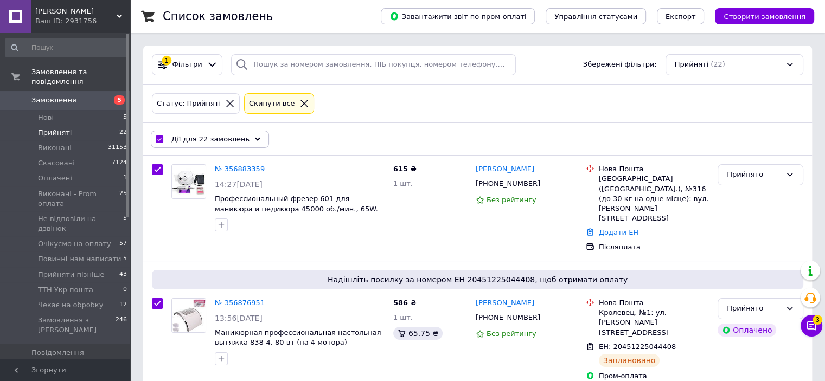
checkbox input "true"
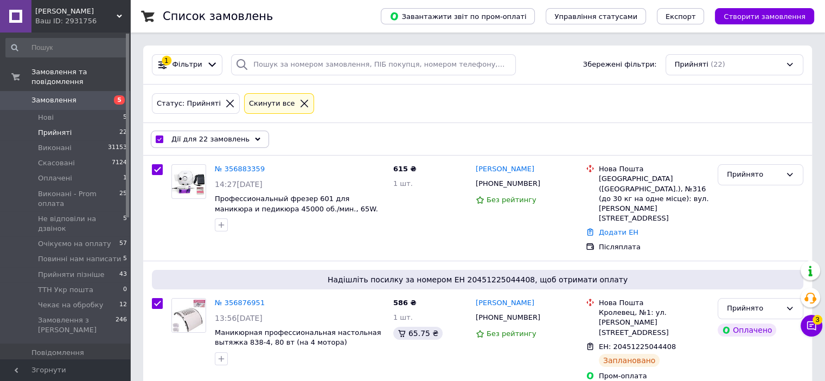
checkbox input "true"
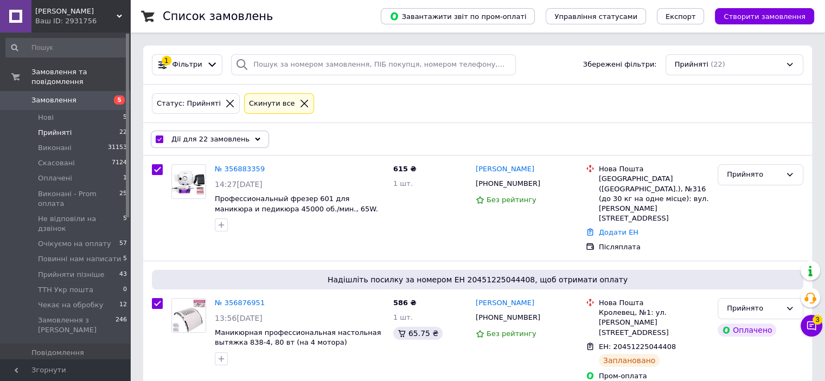
checkbox input "true"
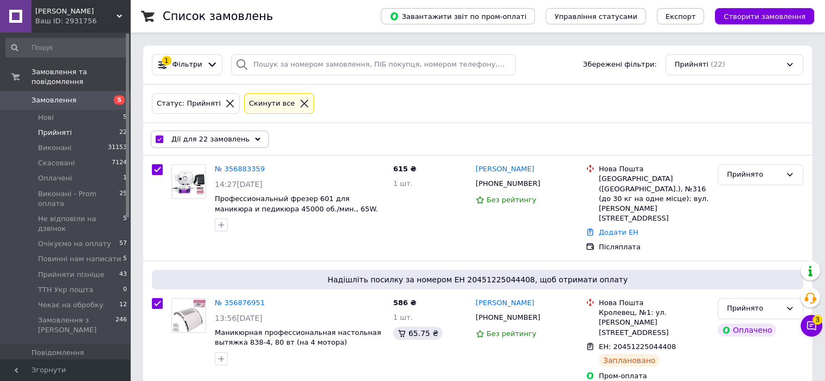
checkbox input "true"
click at [255, 139] on use at bounding box center [257, 138] width 5 height 3
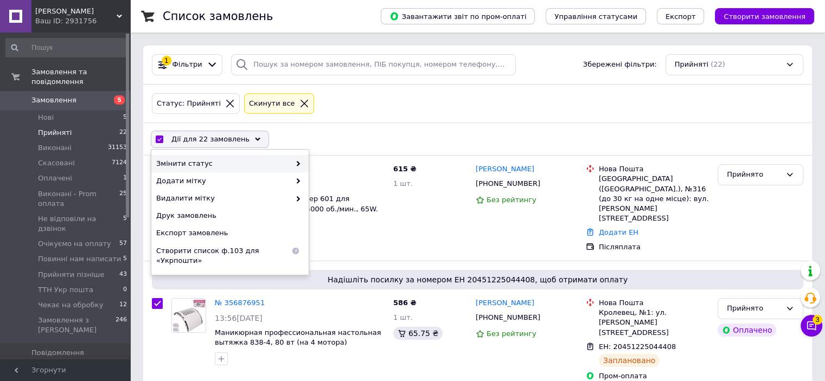
click at [294, 161] on span at bounding box center [295, 164] width 11 height 10
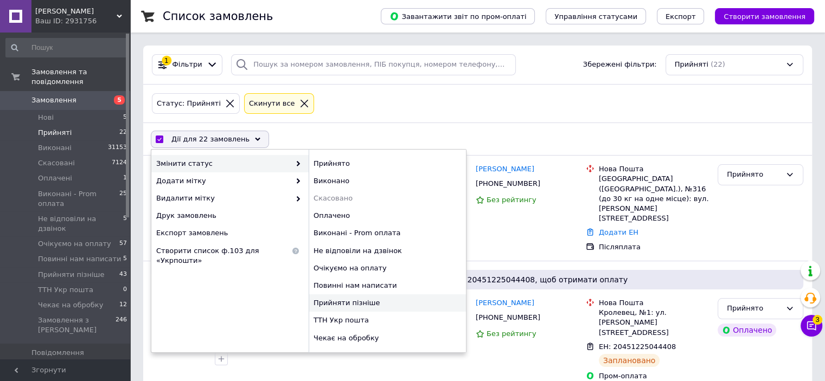
click at [343, 298] on div "Прийняти пізніше" at bounding box center [387, 303] width 157 height 17
checkbox input "false"
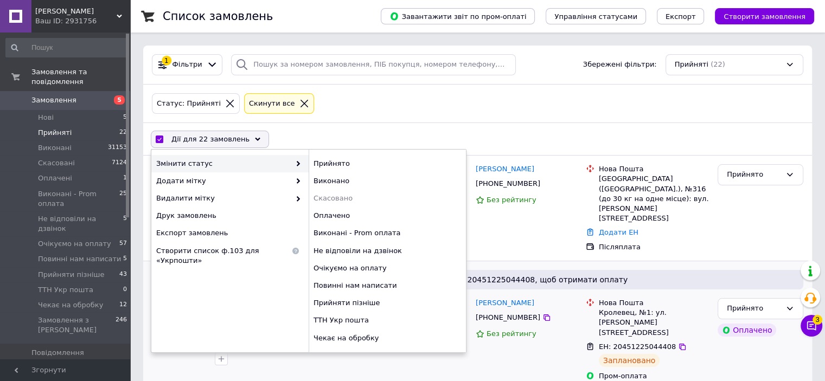
checkbox input "false"
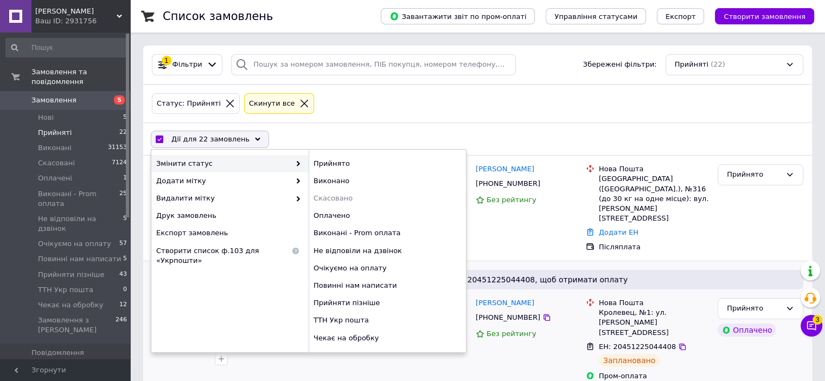
checkbox input "false"
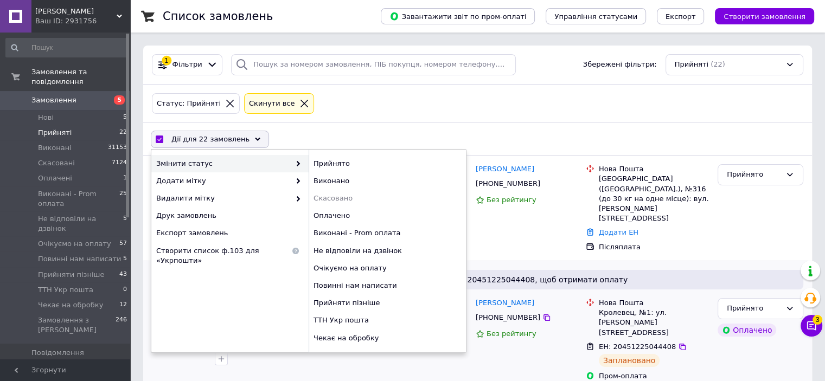
checkbox input "false"
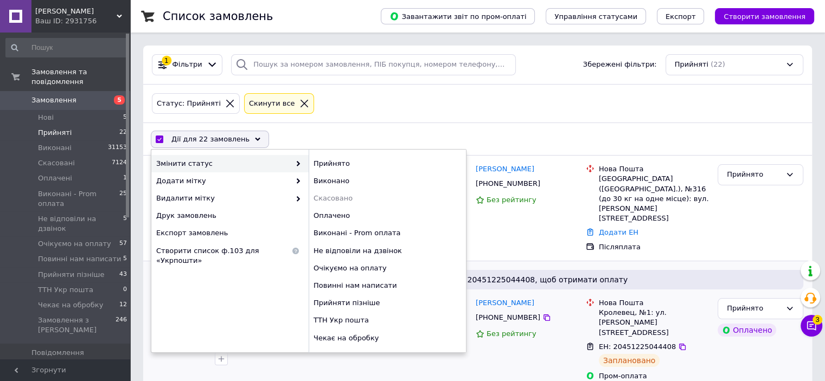
checkbox input "false"
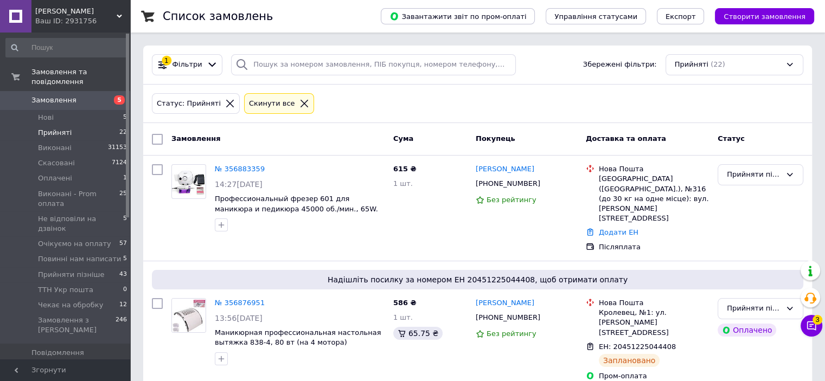
click at [58, 95] on span "Замовлення" at bounding box center [53, 100] width 45 height 10
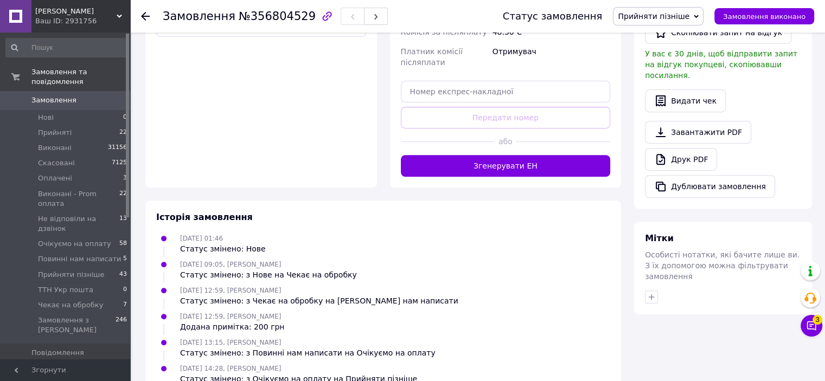
scroll to position [436, 0]
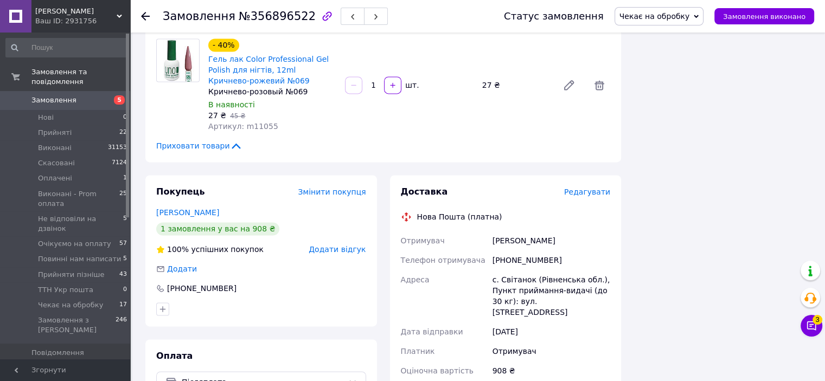
scroll to position [1582, 0]
click at [530, 251] on div "[PHONE_NUMBER]" at bounding box center [551, 261] width 122 height 20
copy div "380980872265"
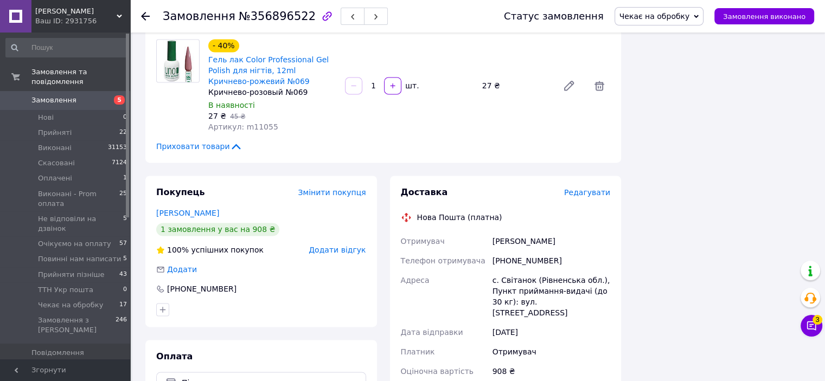
click at [515, 251] on div "[PHONE_NUMBER]" at bounding box center [551, 261] width 122 height 20
copy div "380980872265"
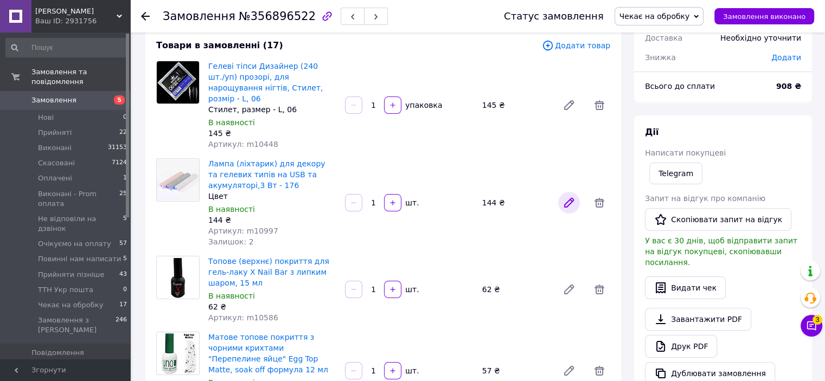
scroll to position [63, 0]
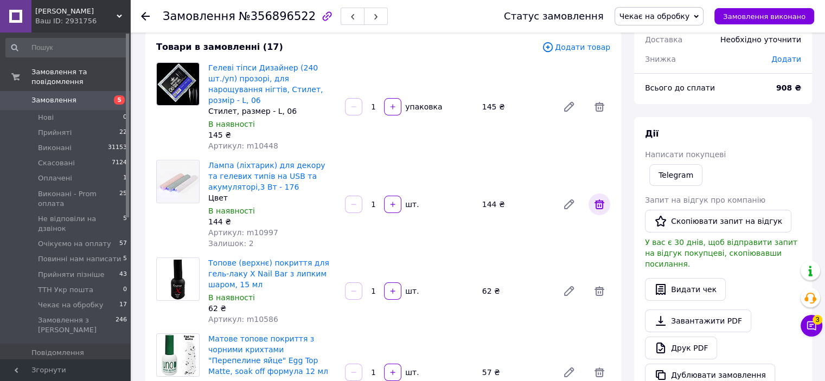
click at [602, 198] on icon at bounding box center [599, 204] width 13 height 13
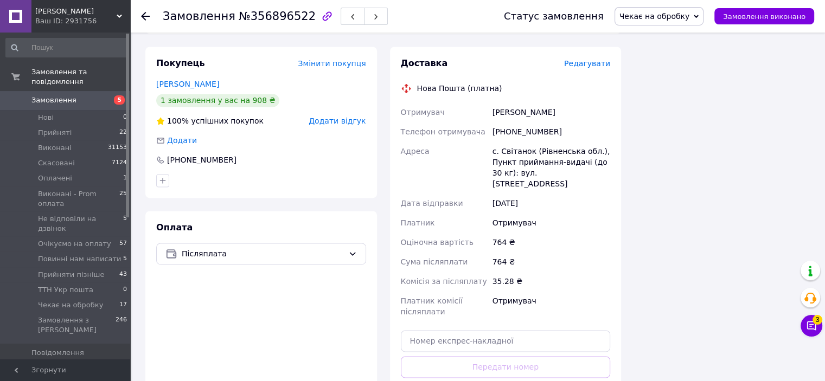
scroll to position [1582, 0]
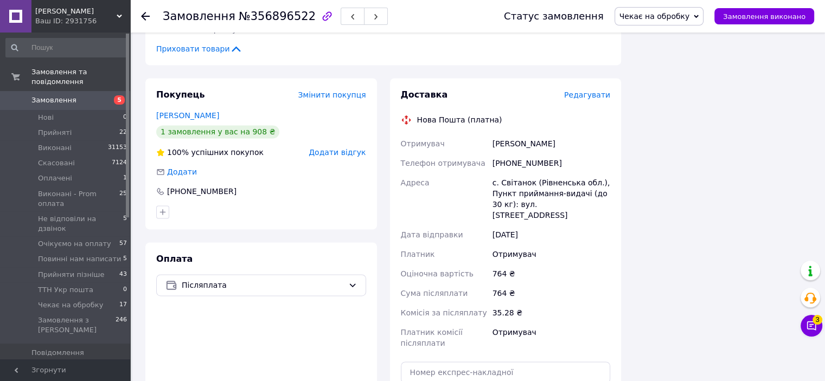
click at [505, 154] on div "[PHONE_NUMBER]" at bounding box center [551, 164] width 122 height 20
copy div "380980872265"
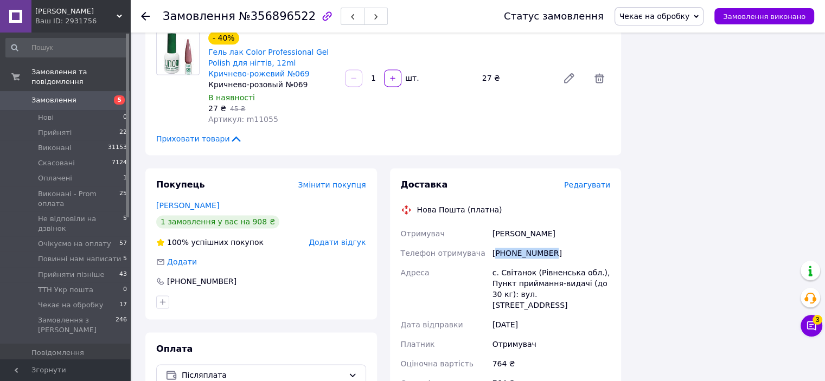
scroll to position [1473, 0]
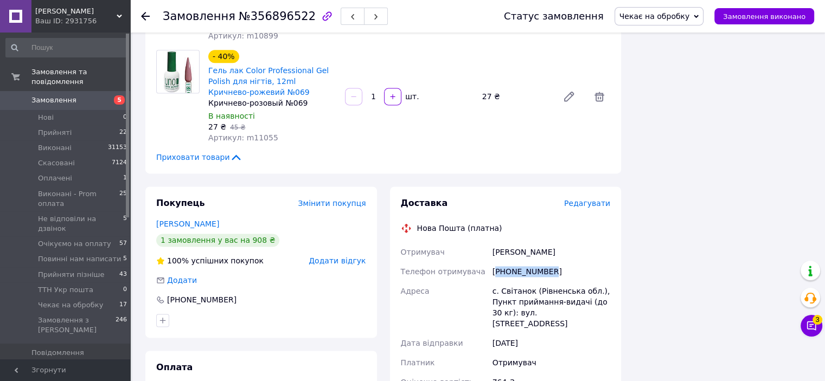
copy div "380980872265"
click at [685, 16] on span "Чекає на обробку" at bounding box center [655, 16] width 71 height 9
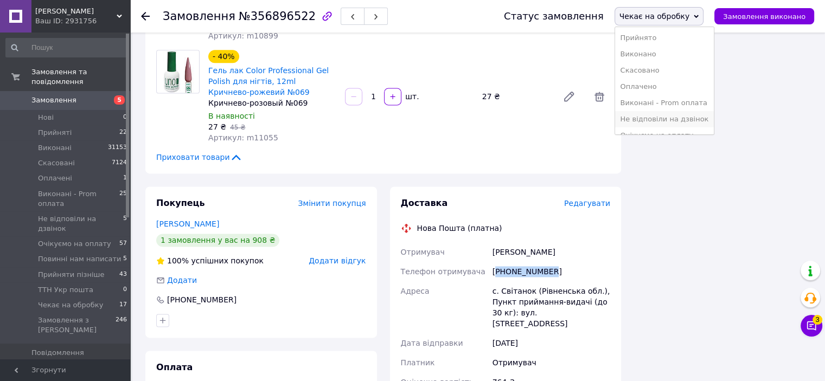
scroll to position [61, 0]
click at [661, 73] on li "Очікуємо на оплату" at bounding box center [664, 75] width 99 height 16
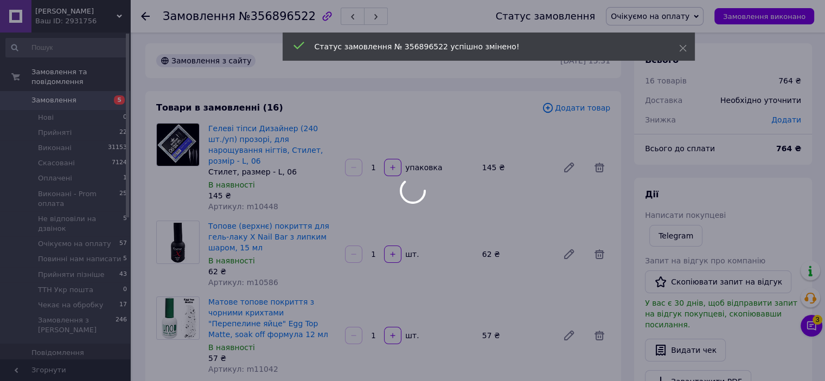
scroll to position [0, 0]
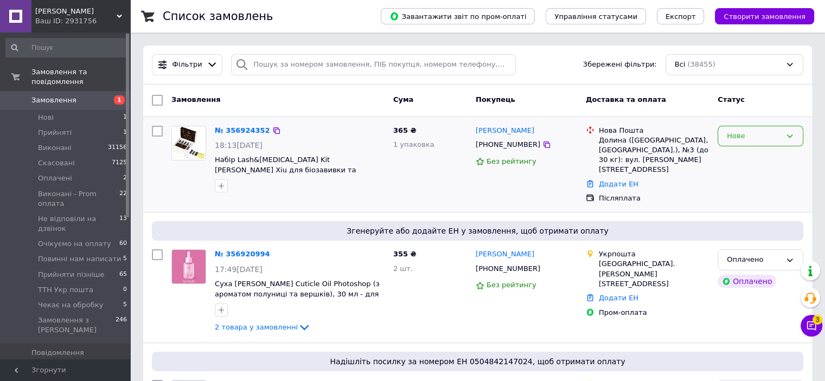
click at [780, 135] on div "Нове" at bounding box center [754, 136] width 54 height 11
drag, startPoint x: 751, startPoint y: 231, endPoint x: 682, endPoint y: 210, distance: 72.1
click at [750, 231] on li "Чекає на обробку" at bounding box center [760, 240] width 85 height 20
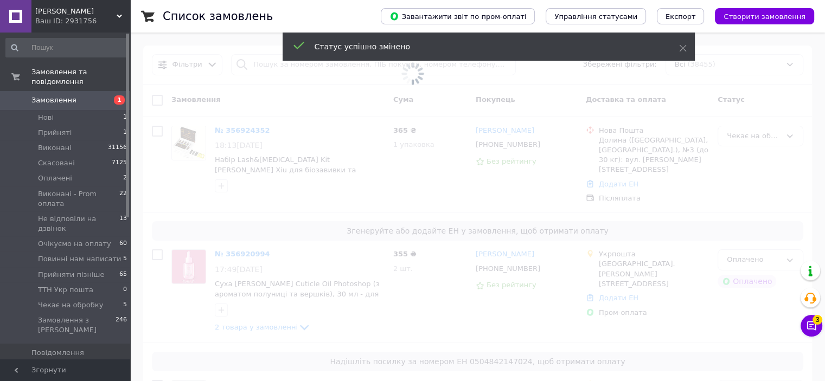
click at [66, 301] on span "Чекає на обробку" at bounding box center [70, 306] width 65 height 10
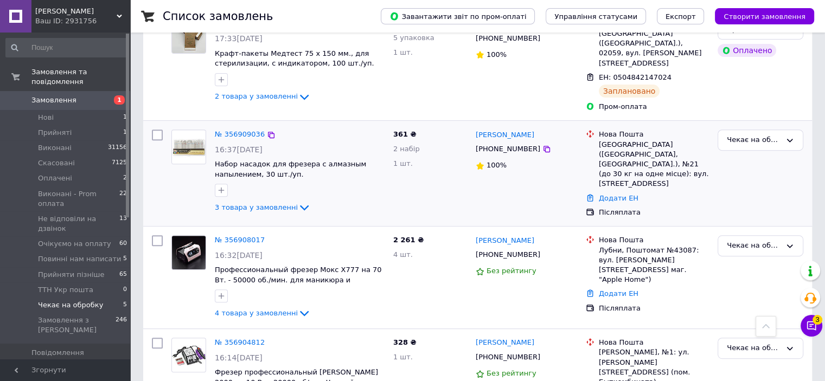
scroll to position [330, 0]
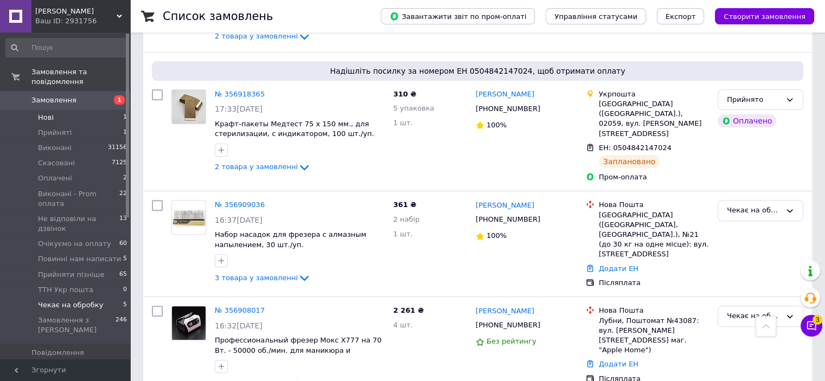
click at [43, 110] on li "Нові 1" at bounding box center [66, 117] width 133 height 15
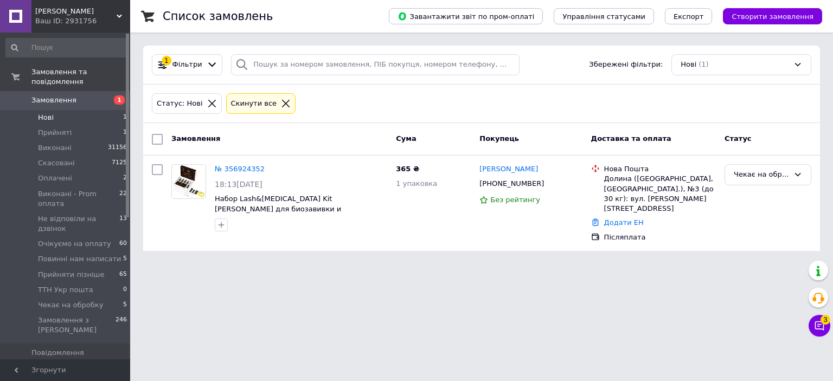
click at [78, 95] on span "Замовлення" at bounding box center [65, 100] width 69 height 10
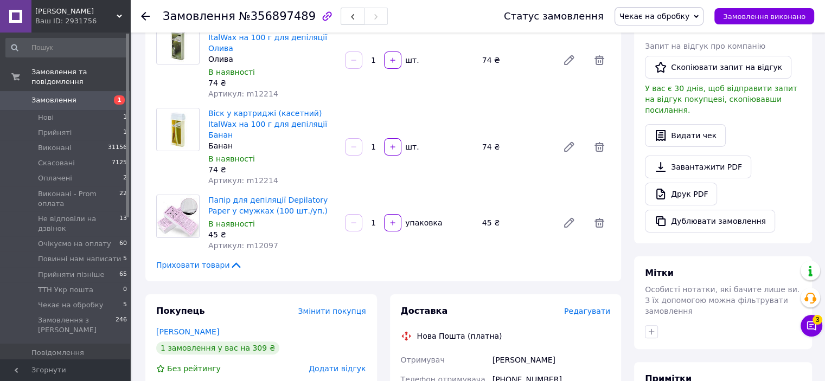
scroll to position [326, 0]
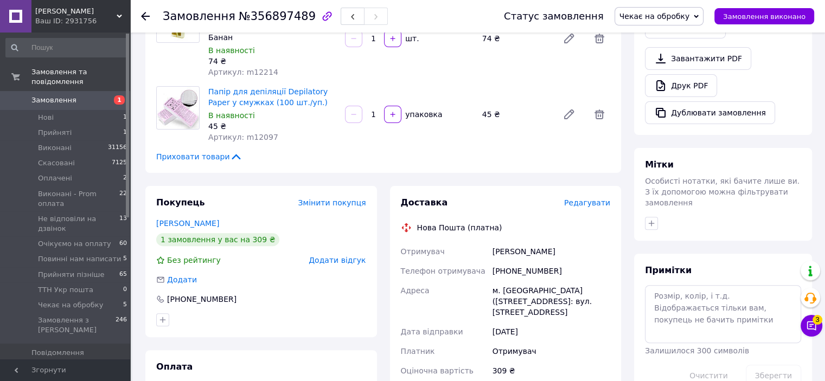
click at [525, 261] on div "[PHONE_NUMBER]" at bounding box center [551, 271] width 122 height 20
copy div "380956128462"
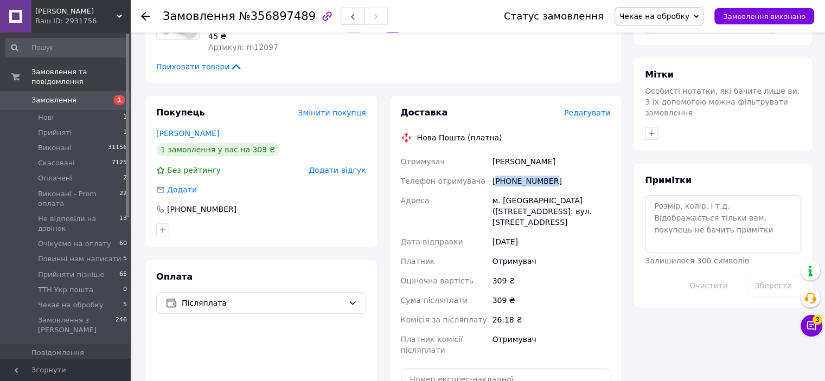
scroll to position [434, 0]
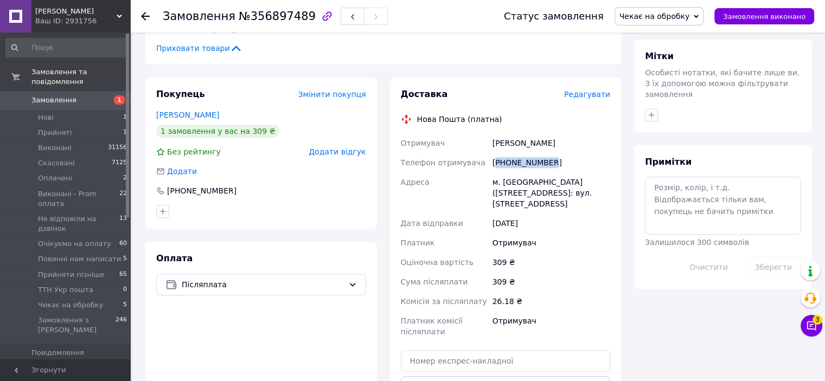
copy div "380956128462"
click at [658, 16] on span "Чекає на обробку" at bounding box center [655, 16] width 71 height 9
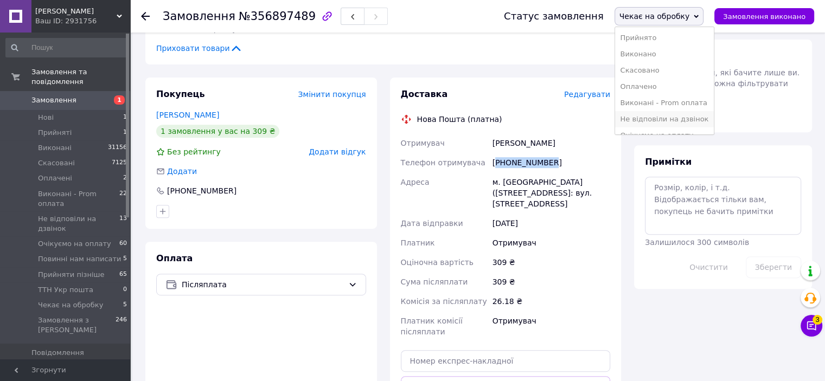
click at [679, 118] on li "Не відповіли на дзвінок" at bounding box center [664, 119] width 99 height 16
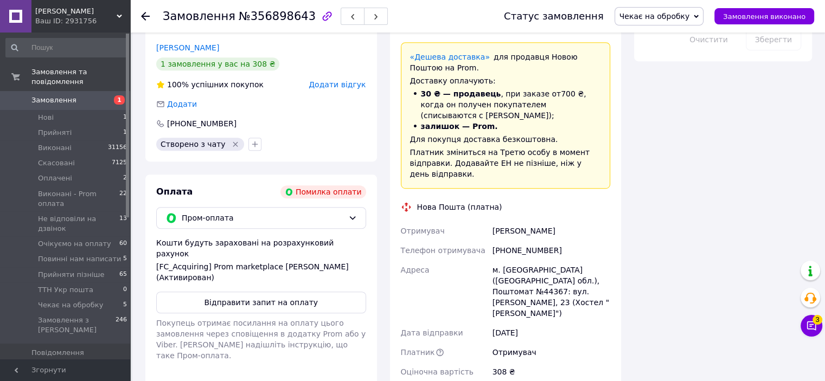
scroll to position [760, 0]
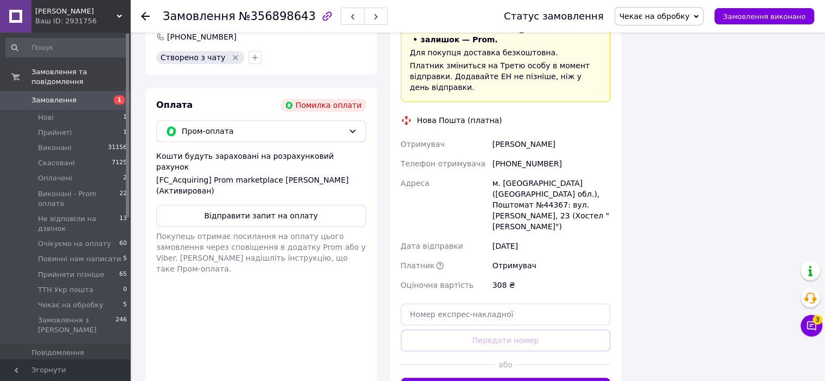
click at [522, 154] on div "[PHONE_NUMBER]" at bounding box center [551, 164] width 122 height 20
copy div "380969739220"
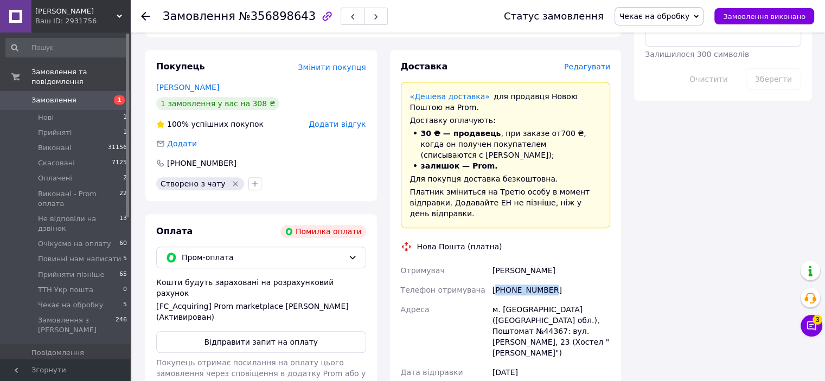
scroll to position [651, 0]
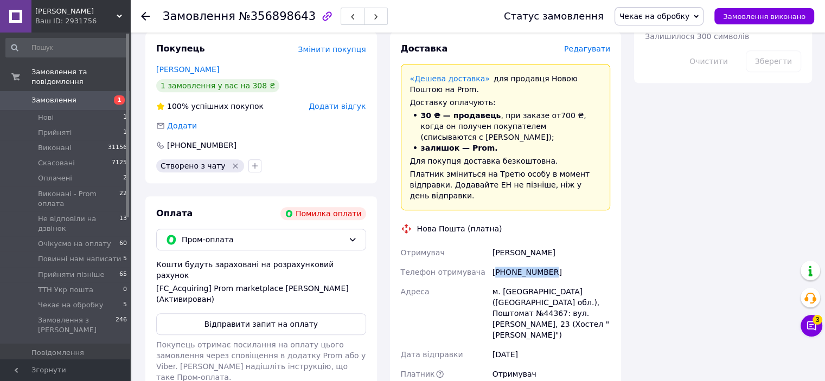
copy div "380969739220"
click at [262, 314] on button "Відправити запит на оплату" at bounding box center [261, 325] width 210 height 22
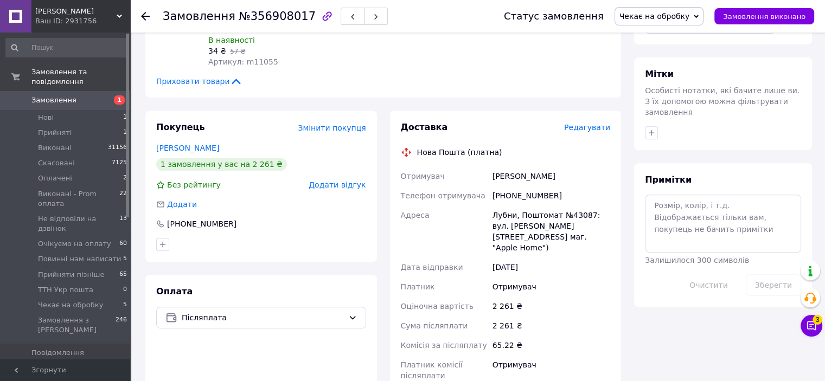
scroll to position [434, 0]
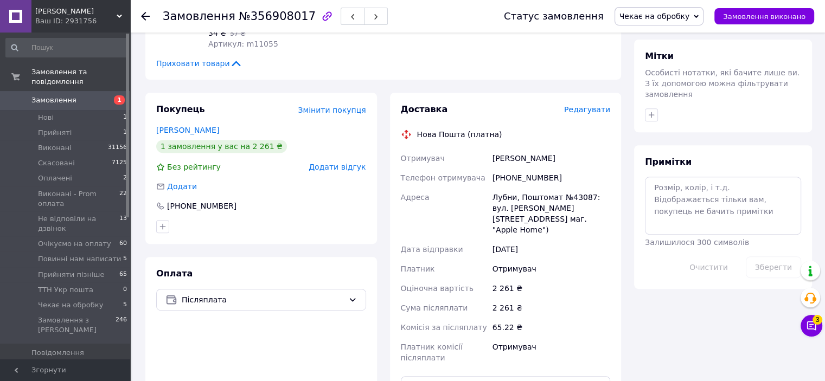
click at [500, 168] on div "[PHONE_NUMBER]" at bounding box center [551, 178] width 122 height 20
copy div "380957540876"
click at [661, 9] on span "Чекає на обробку" at bounding box center [660, 16] width 90 height 18
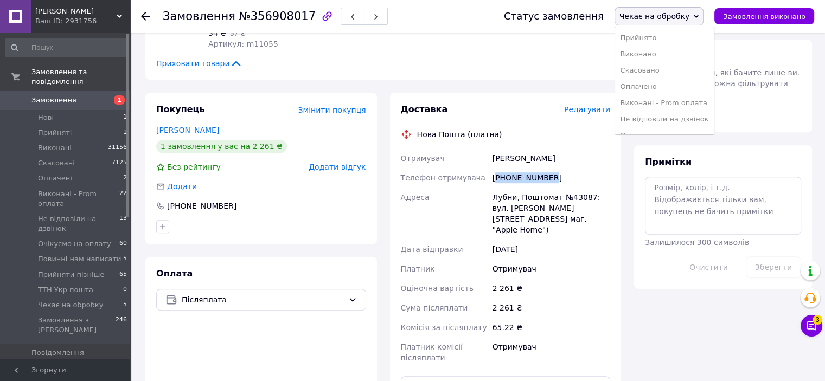
click at [668, 118] on li "Не відповіли на дзвінок" at bounding box center [664, 119] width 99 height 16
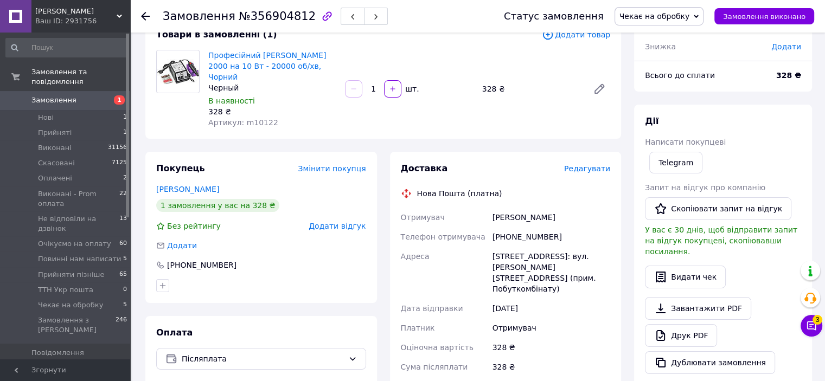
scroll to position [109, 0]
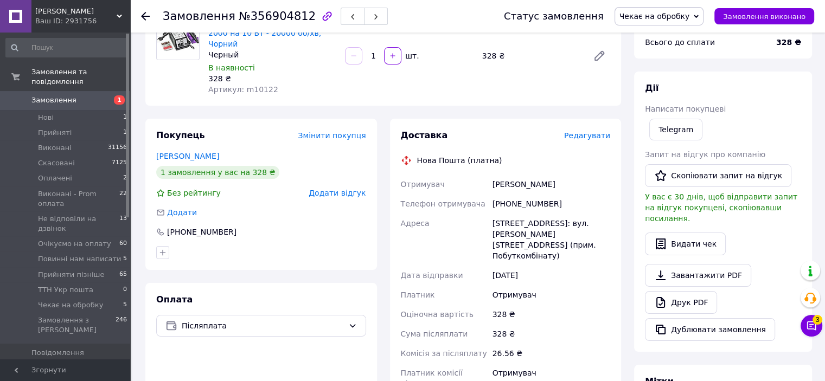
click at [530, 194] on div "+380973135617" at bounding box center [551, 204] width 122 height 20
copy div "380973135617"
click at [686, 19] on span "Чекає на обробку" at bounding box center [655, 16] width 71 height 9
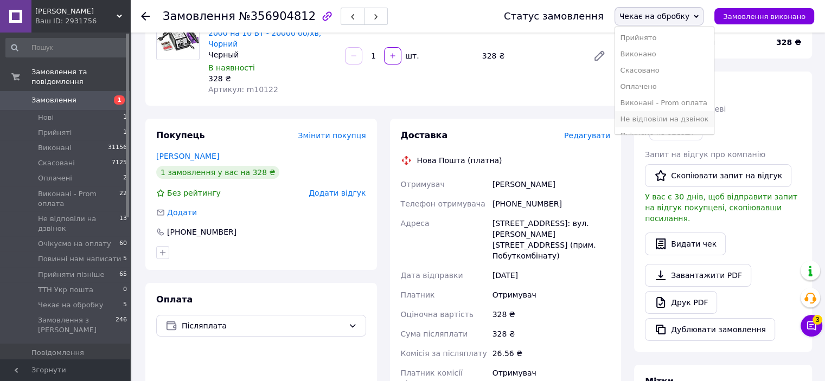
click at [677, 120] on li "Не відповіли на дзвінок" at bounding box center [664, 119] width 99 height 16
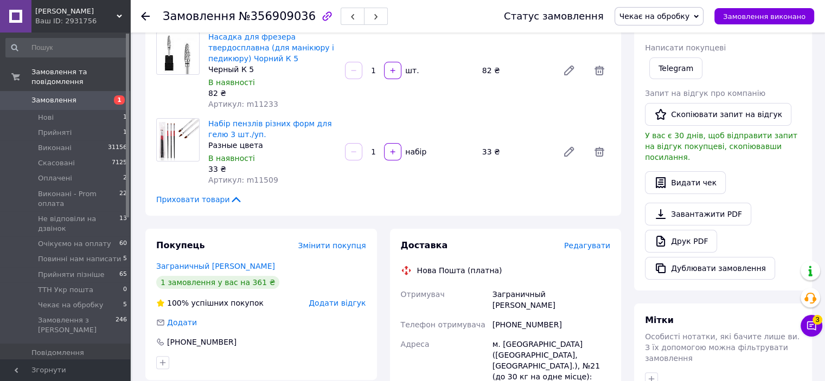
scroll to position [217, 0]
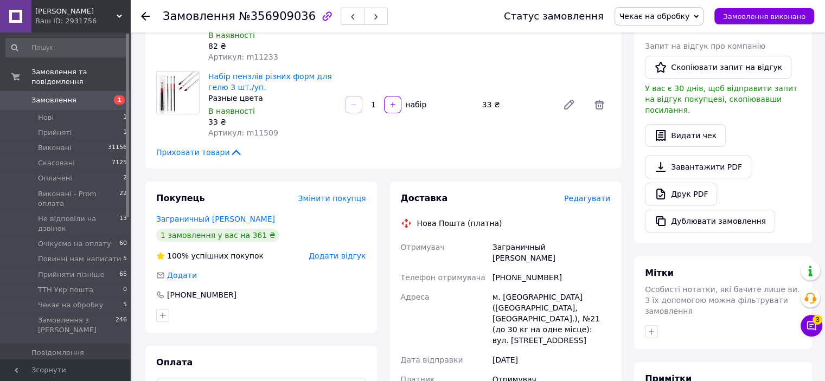
click at [511, 268] on div "[PHONE_NUMBER]" at bounding box center [551, 278] width 122 height 20
copy div "380974647057"
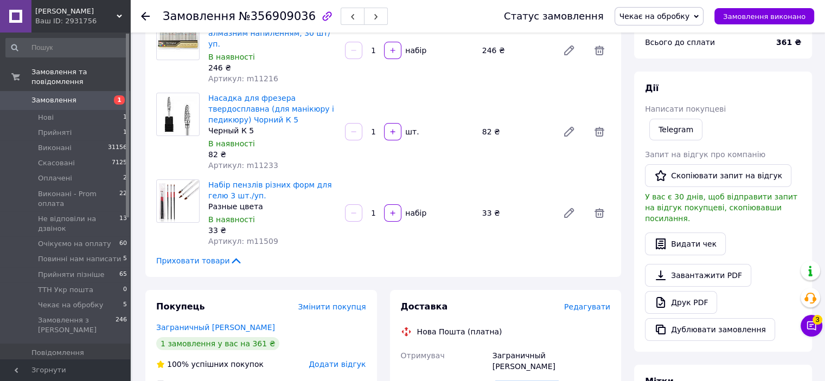
scroll to position [434, 0]
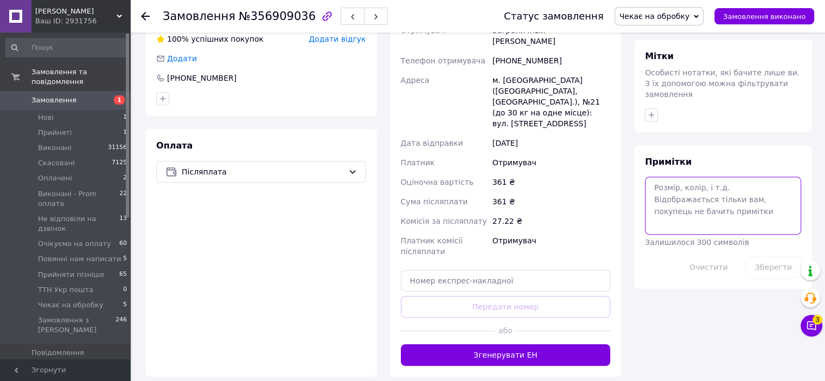
click at [698, 177] on textarea at bounding box center [723, 206] width 156 height 58
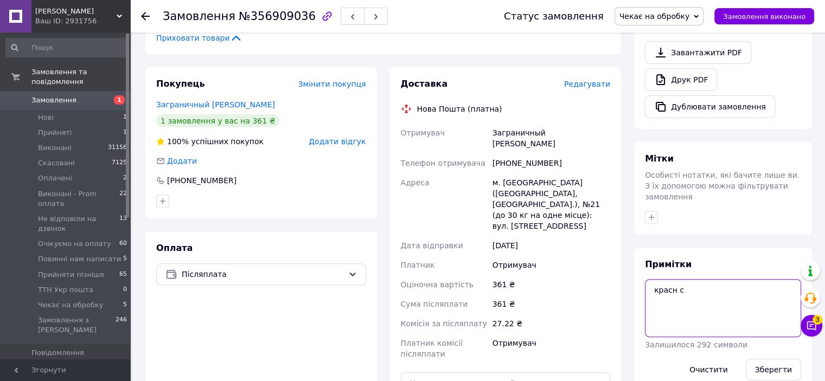
scroll to position [326, 0]
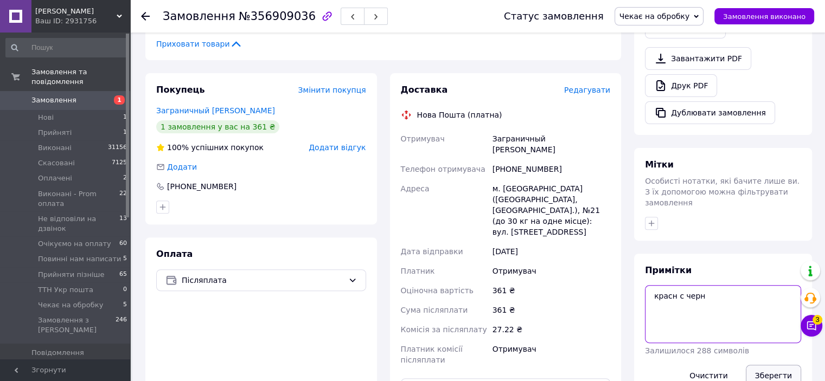
type textarea "красн с черн"
click at [777, 365] on button "Зберегти" at bounding box center [773, 376] width 55 height 22
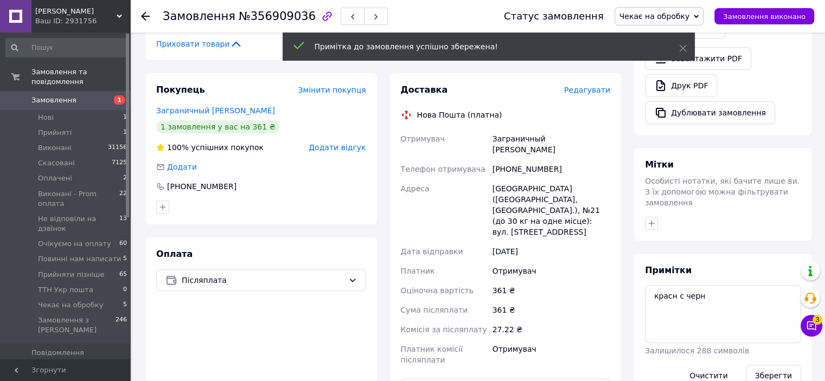
click at [522, 160] on div "[PHONE_NUMBER]" at bounding box center [551, 170] width 122 height 20
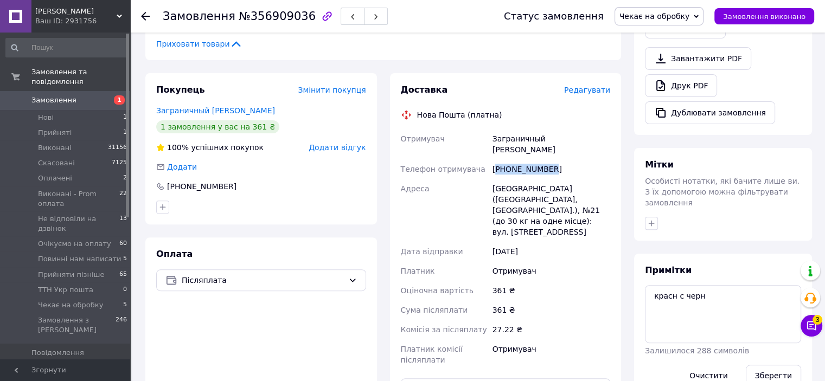
copy div "380974647057"
click at [202, 106] on link "Заграничный Сергей" at bounding box center [215, 110] width 119 height 9
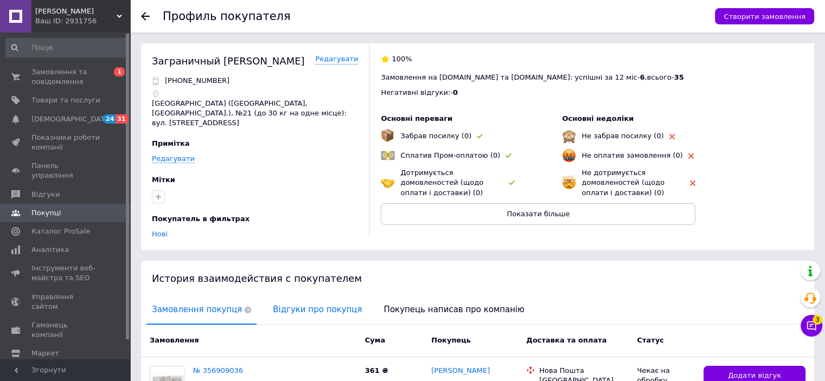
click at [300, 303] on span "Відгуки про покупця" at bounding box center [317, 310] width 100 height 28
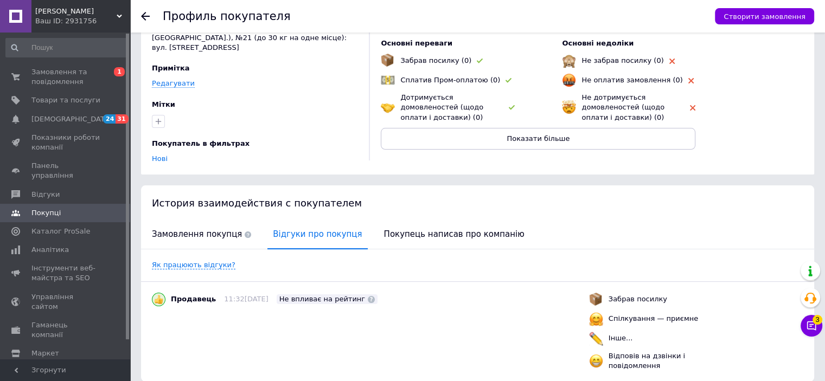
scroll to position [109, 0]
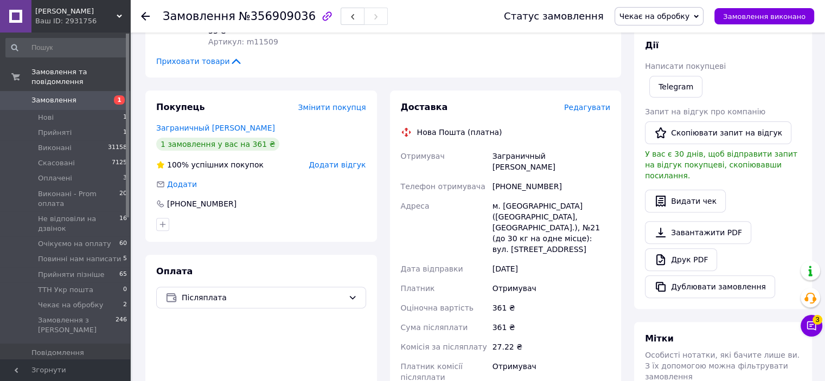
scroll to position [326, 0]
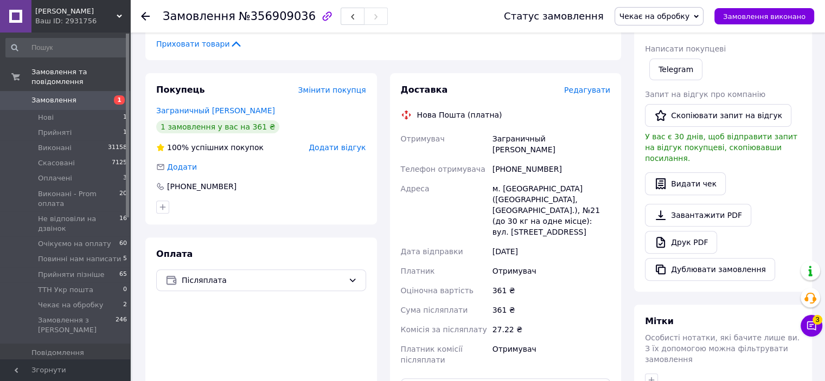
click at [521, 160] on div "+380974647057" at bounding box center [551, 170] width 122 height 20
copy div "380974647057"
click at [341, 316] on div "Оплата Післяплата" at bounding box center [261, 362] width 232 height 248
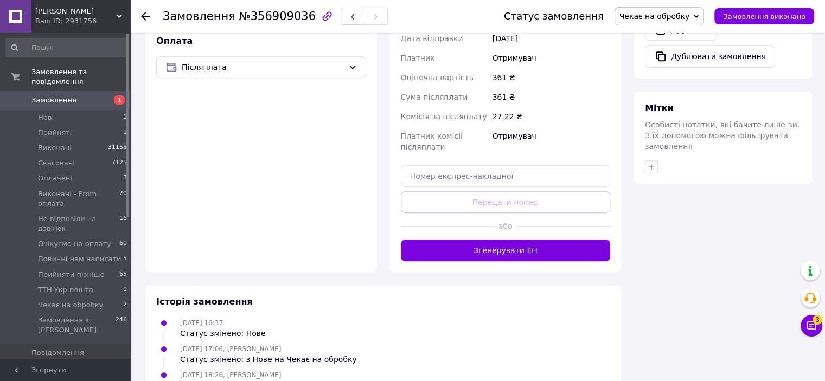
scroll to position [539, 0]
click at [339, 61] on span "Післяплата" at bounding box center [263, 67] width 162 height 12
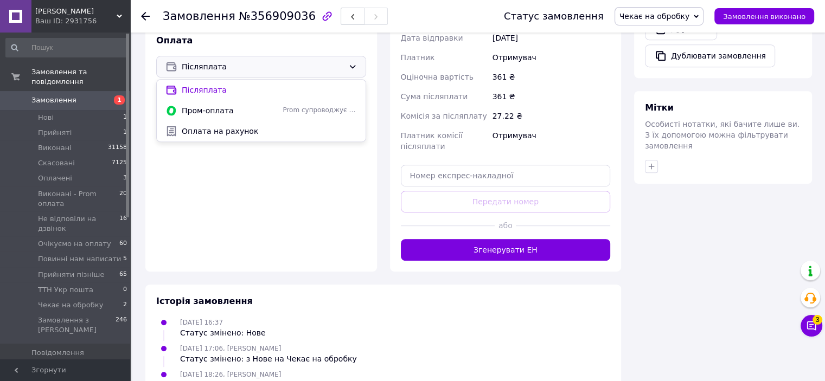
click at [259, 210] on div "Оплата Післяплата Післяплата Пром-оплата Prom супроводжує покупку Оплата на рах…" at bounding box center [261, 148] width 232 height 248
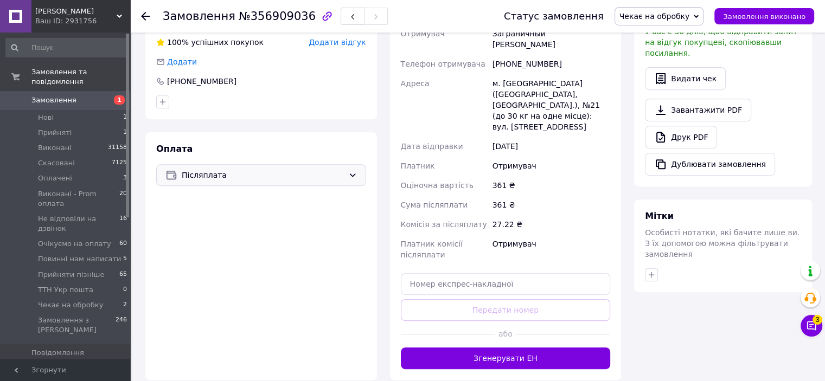
click at [307, 169] on span "Післяплата" at bounding box center [263, 175] width 162 height 12
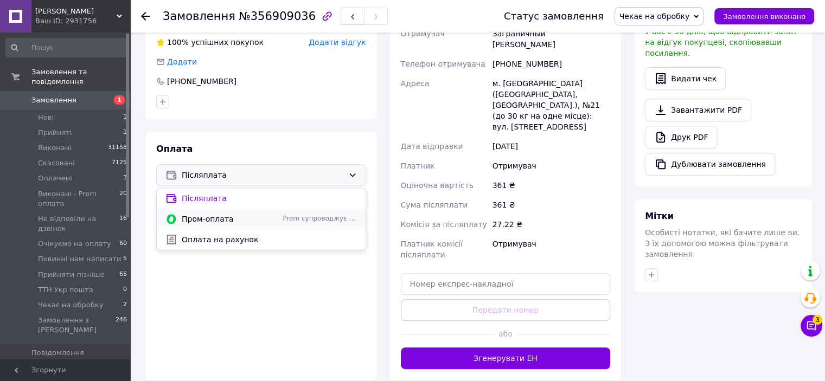
click at [265, 214] on span "Пром-оплата" at bounding box center [230, 219] width 97 height 11
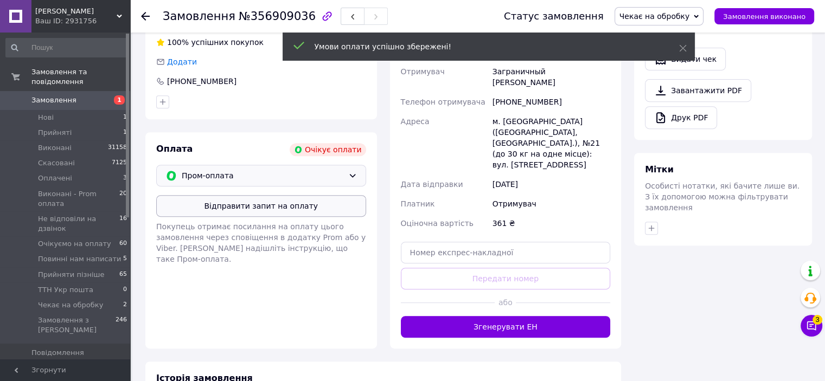
click at [256, 196] on button "Відправити запит на оплату" at bounding box center [261, 206] width 210 height 22
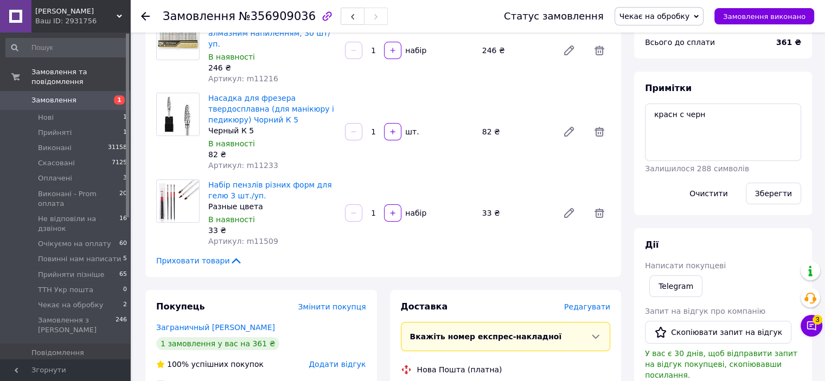
scroll to position [0, 0]
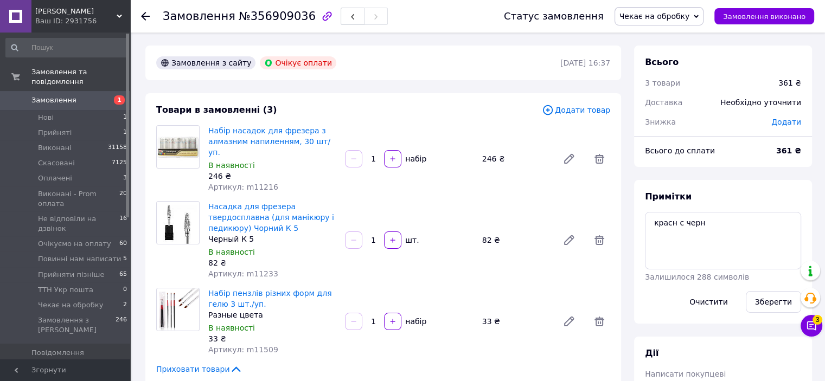
click at [649, 18] on span "Чекає на обробку" at bounding box center [655, 16] width 71 height 9
click at [679, 117] on li "Не відповіли на дзвінок" at bounding box center [664, 119] width 99 height 16
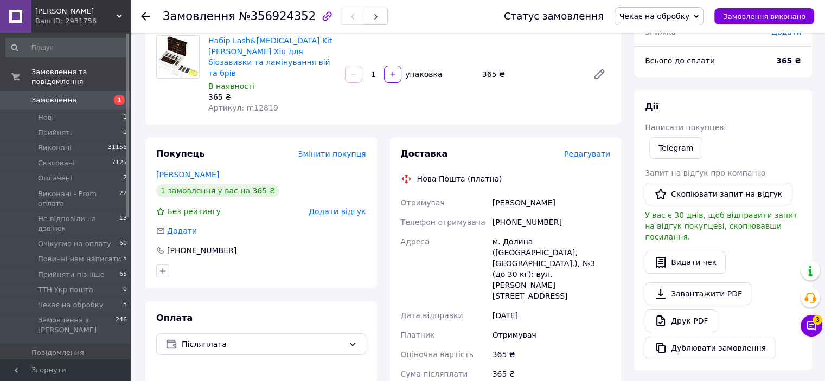
scroll to position [109, 0]
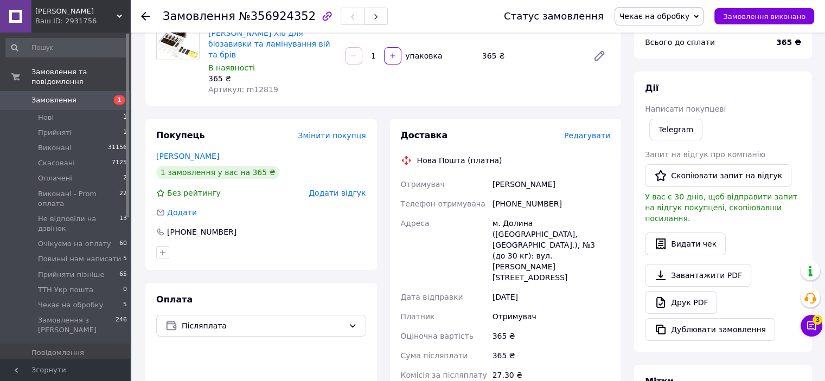
click at [534, 194] on div "[PHONE_NUMBER]" at bounding box center [551, 204] width 122 height 20
copy div "380950827648"
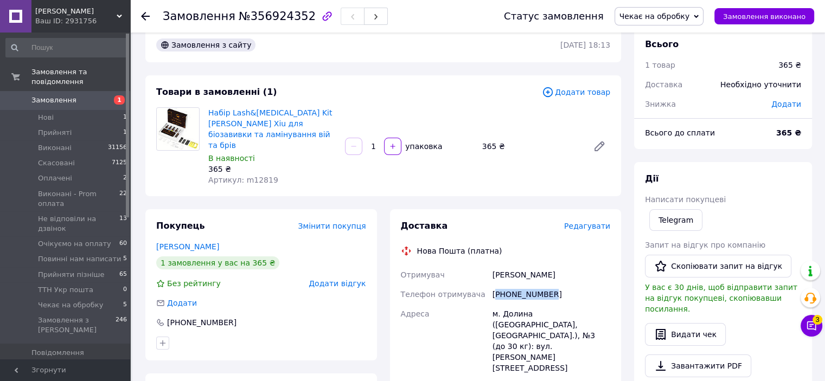
scroll to position [0, 0]
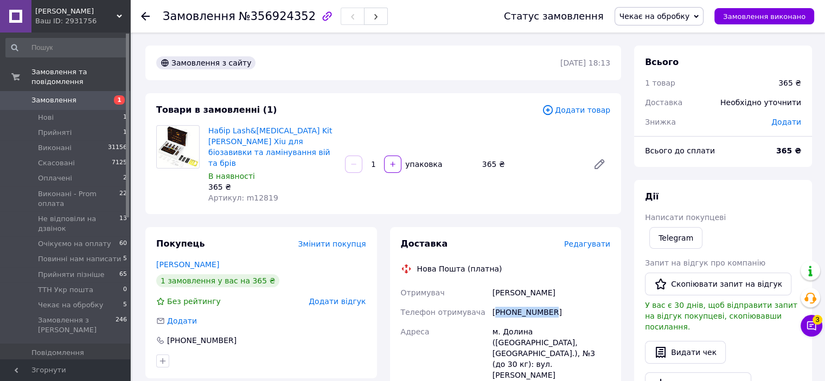
copy div "380950827648"
click at [666, 12] on span "Чекає на обробку" at bounding box center [655, 16] width 71 height 9
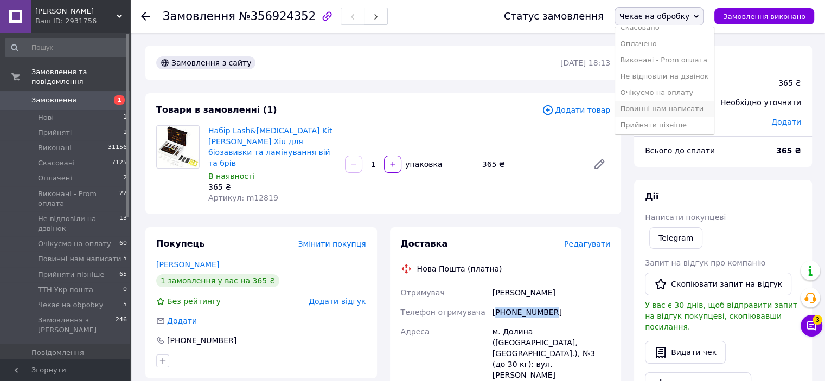
scroll to position [61, 0]
click at [649, 71] on li "Очікуємо на оплату" at bounding box center [664, 75] width 99 height 16
